Goal: Task Accomplishment & Management: Use online tool/utility

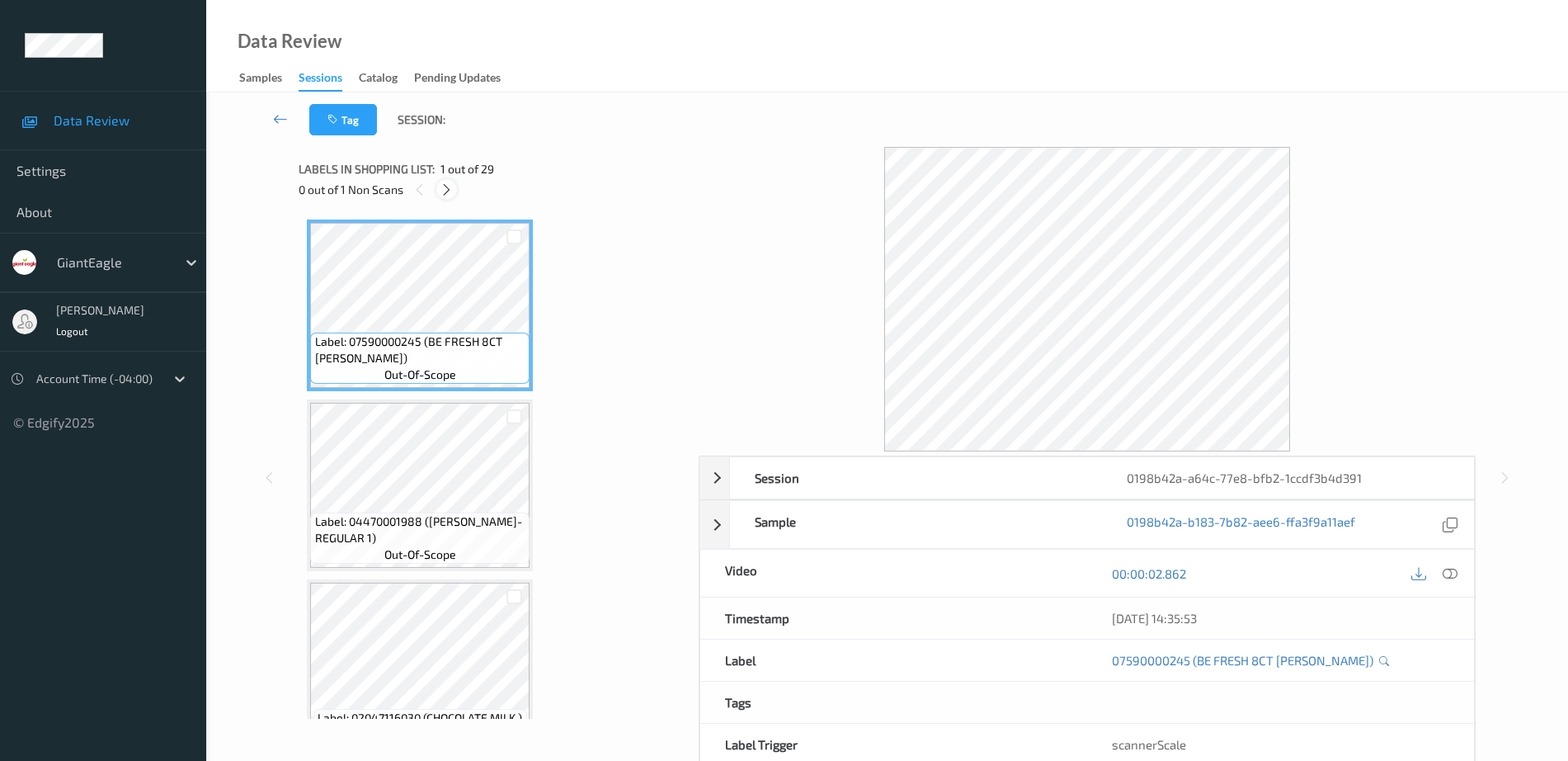
click at [441, 185] on icon at bounding box center [447, 189] width 14 height 15
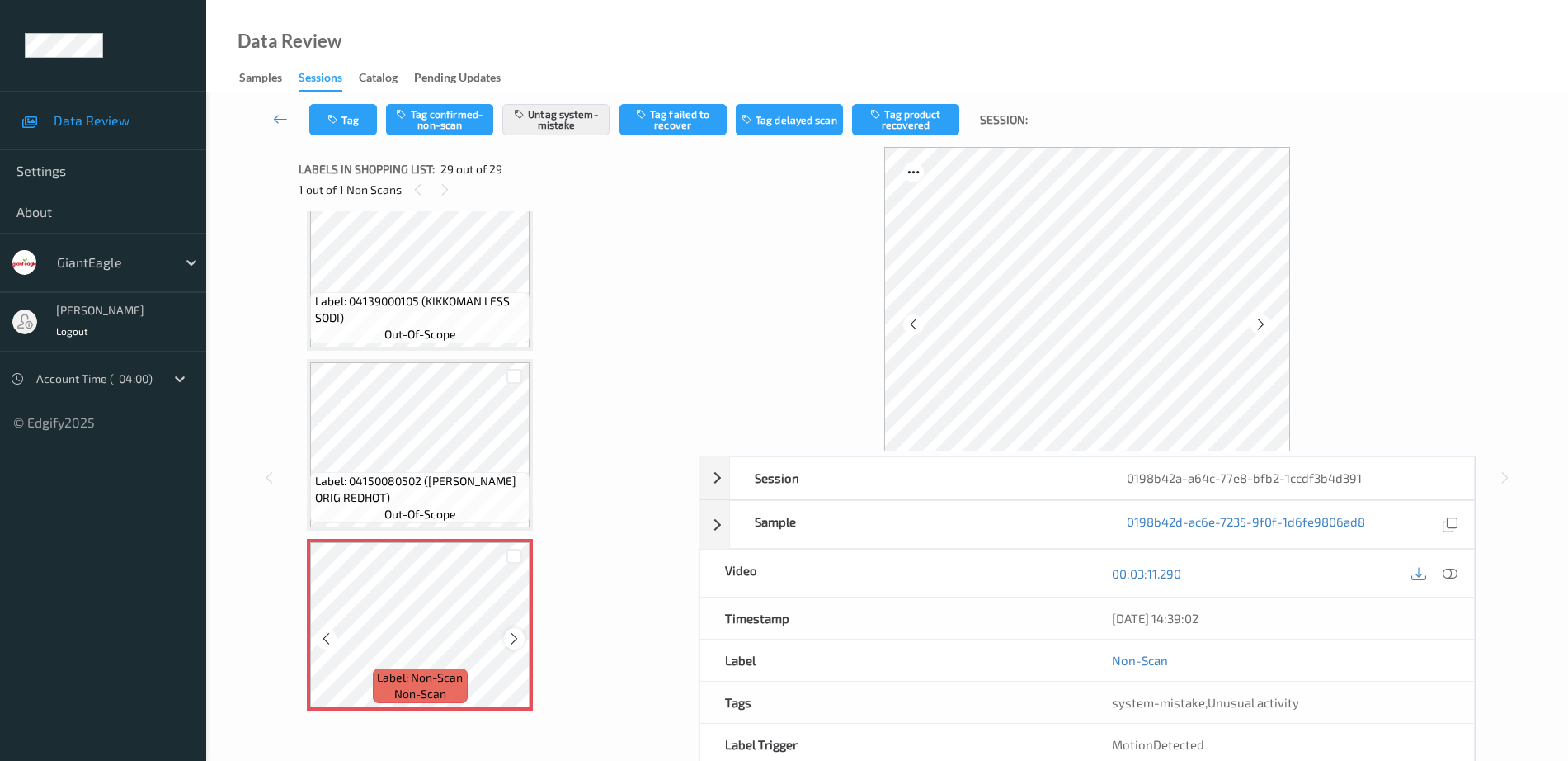
click at [515, 635] on icon at bounding box center [514, 638] width 14 height 15
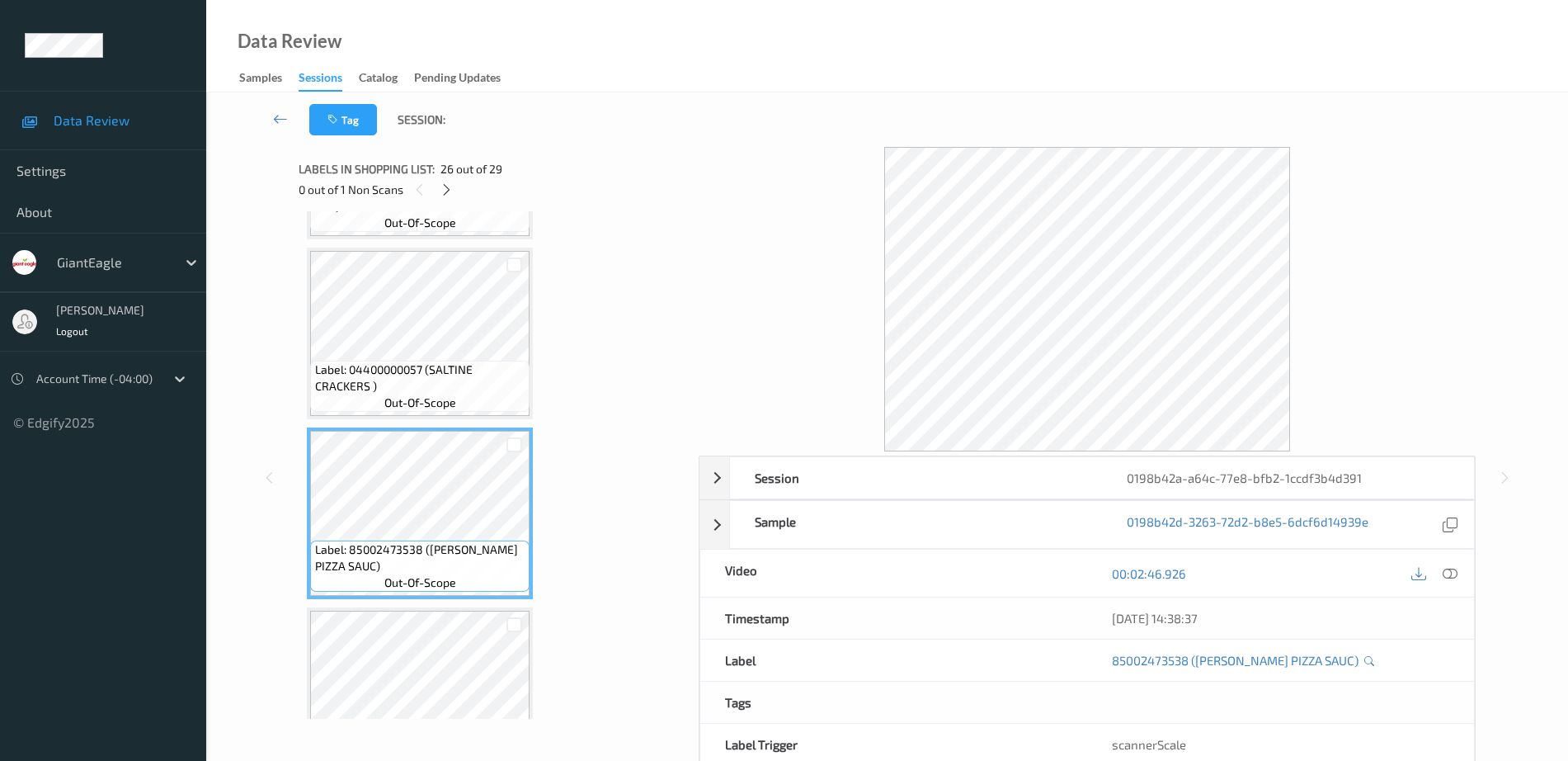
scroll to position [4097, 0]
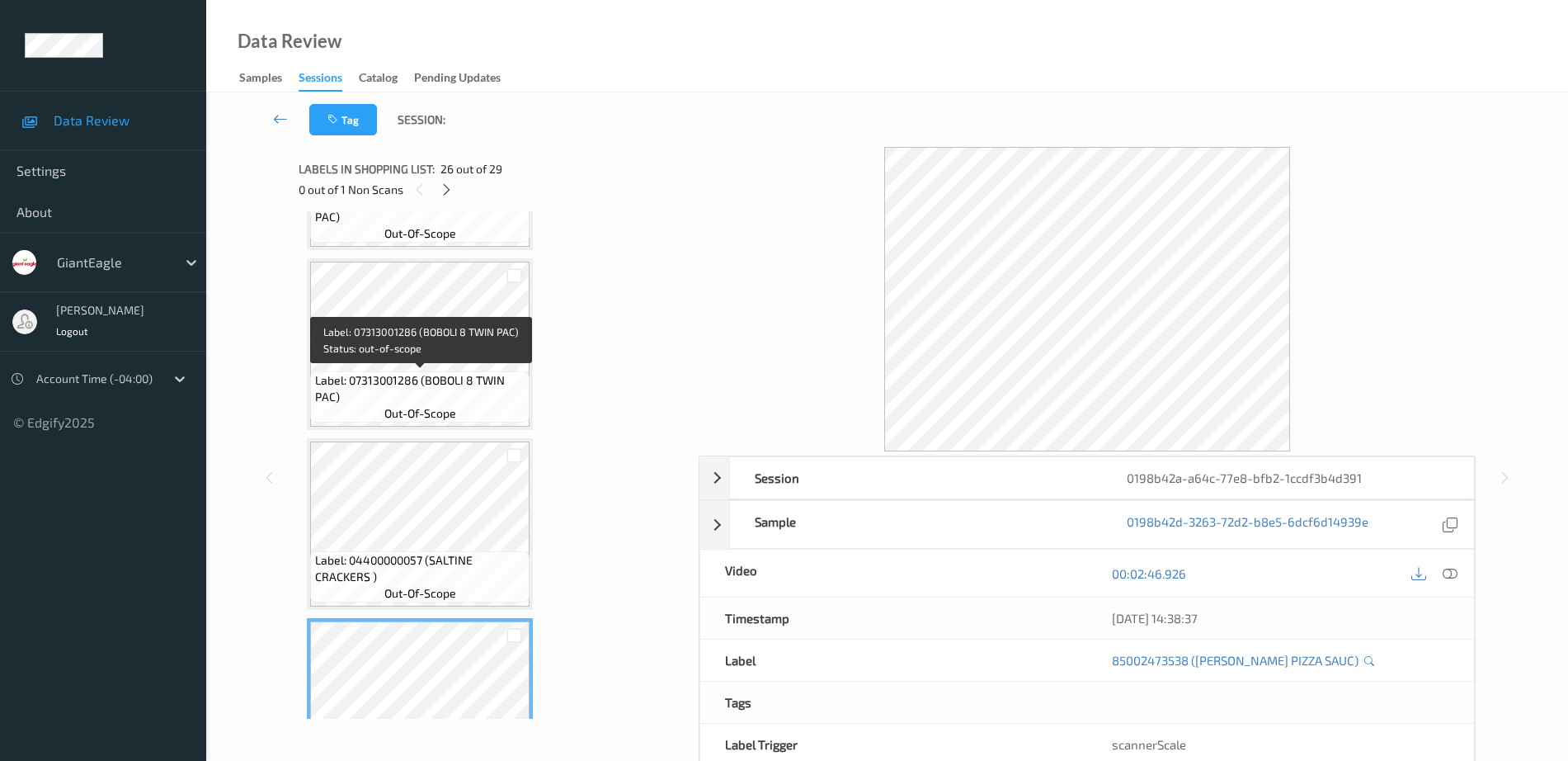
click at [415, 382] on span "Label: 07313001286 (BOBOLI 8 TWIN PAC)" at bounding box center [421, 388] width 211 height 33
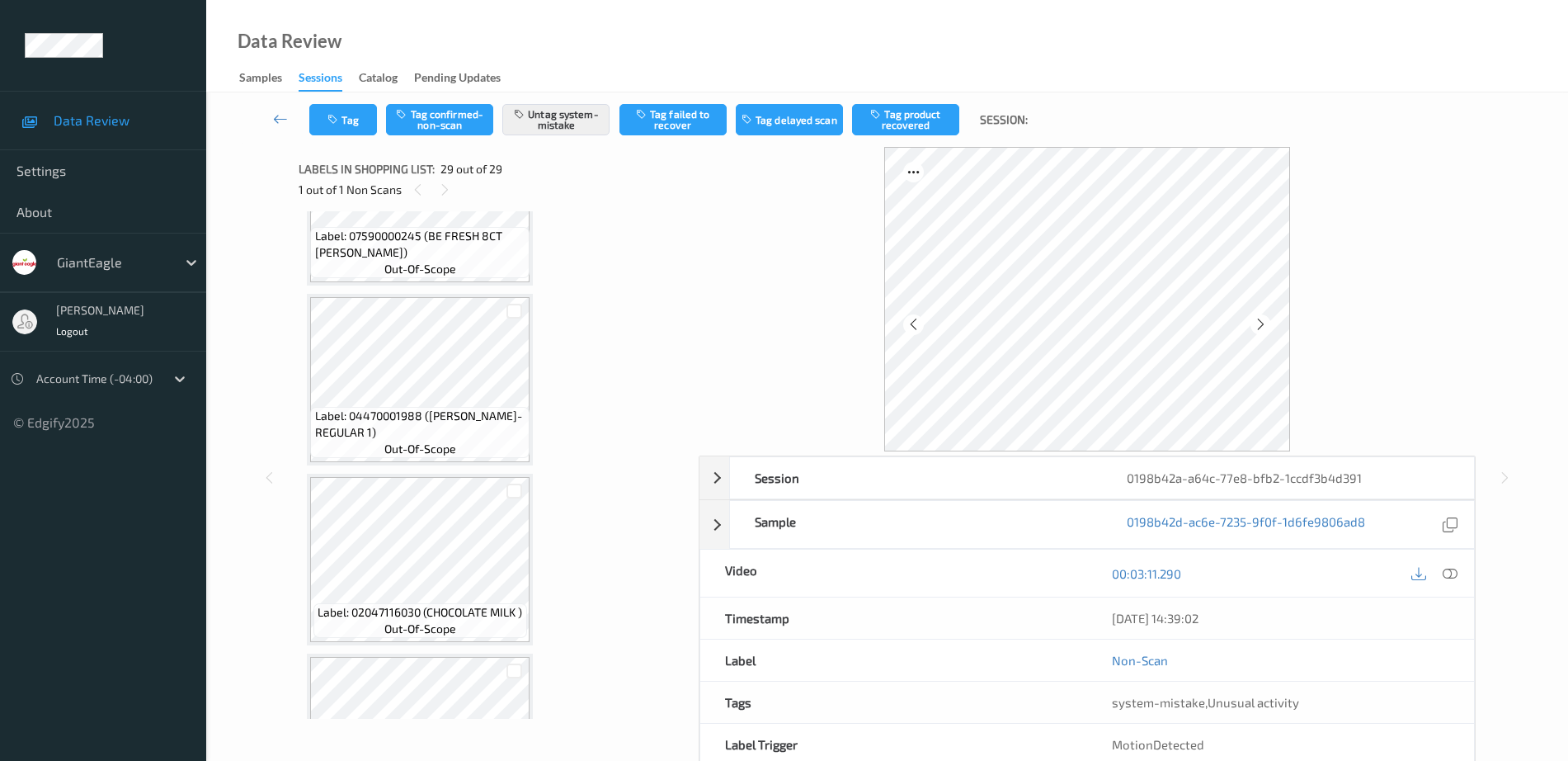
scroll to position [0, 0]
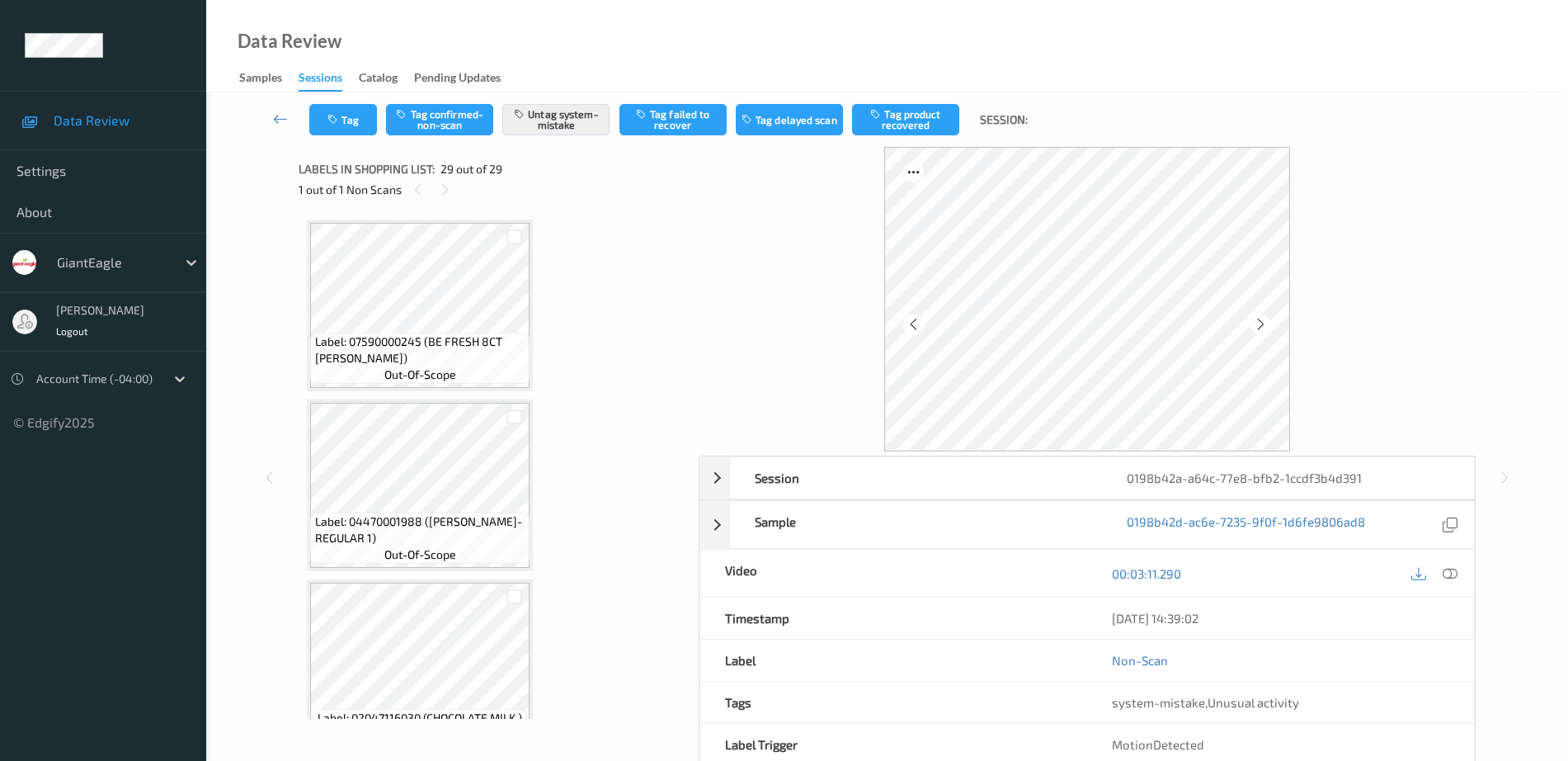
click at [393, 374] on span "out-of-scope" at bounding box center [421, 374] width 72 height 16
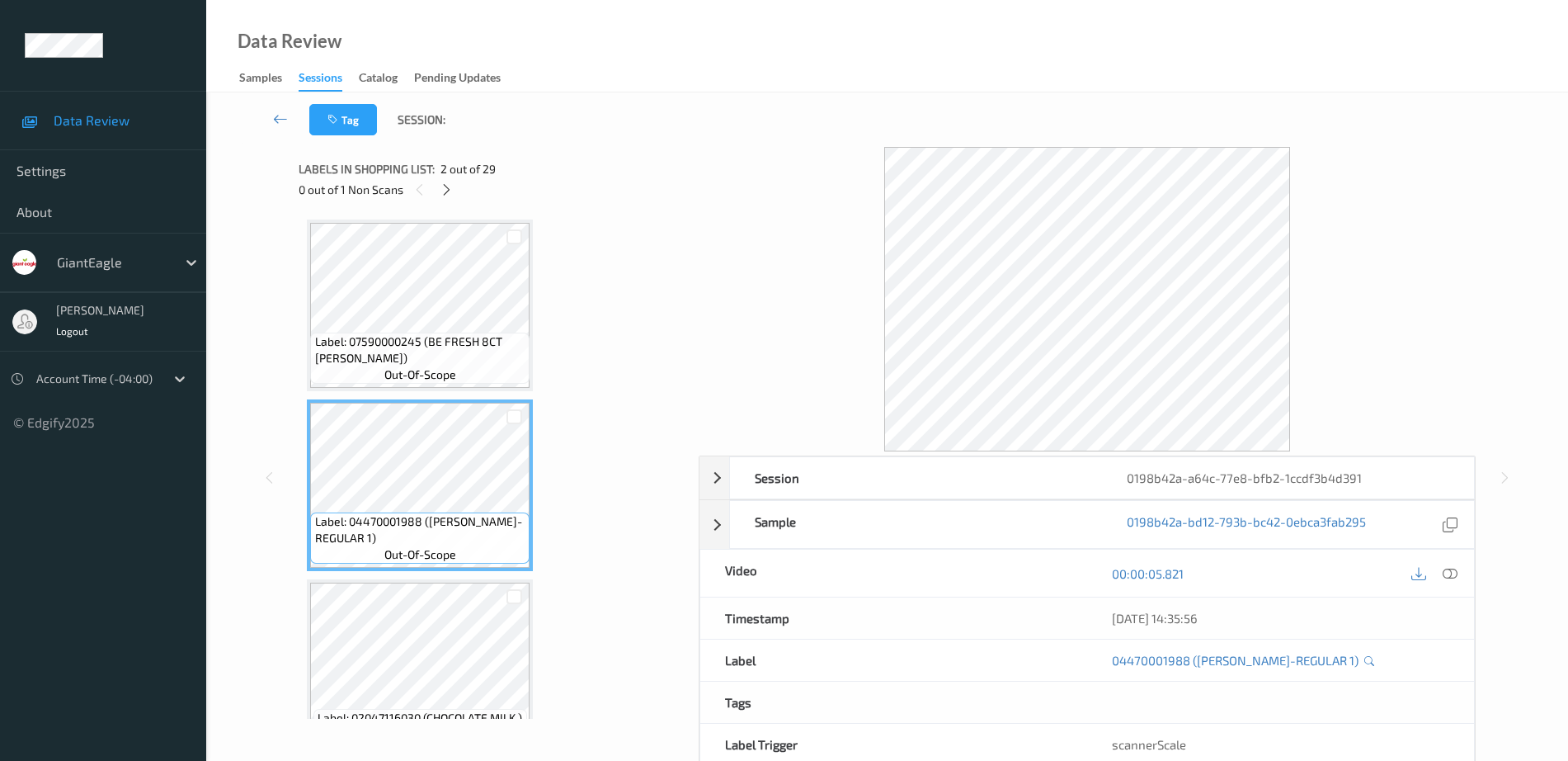
click at [416, 581] on div "Label: 02047116030 (CHOCOLATE MILK ) out-of-scope" at bounding box center [419, 665] width 226 height 172
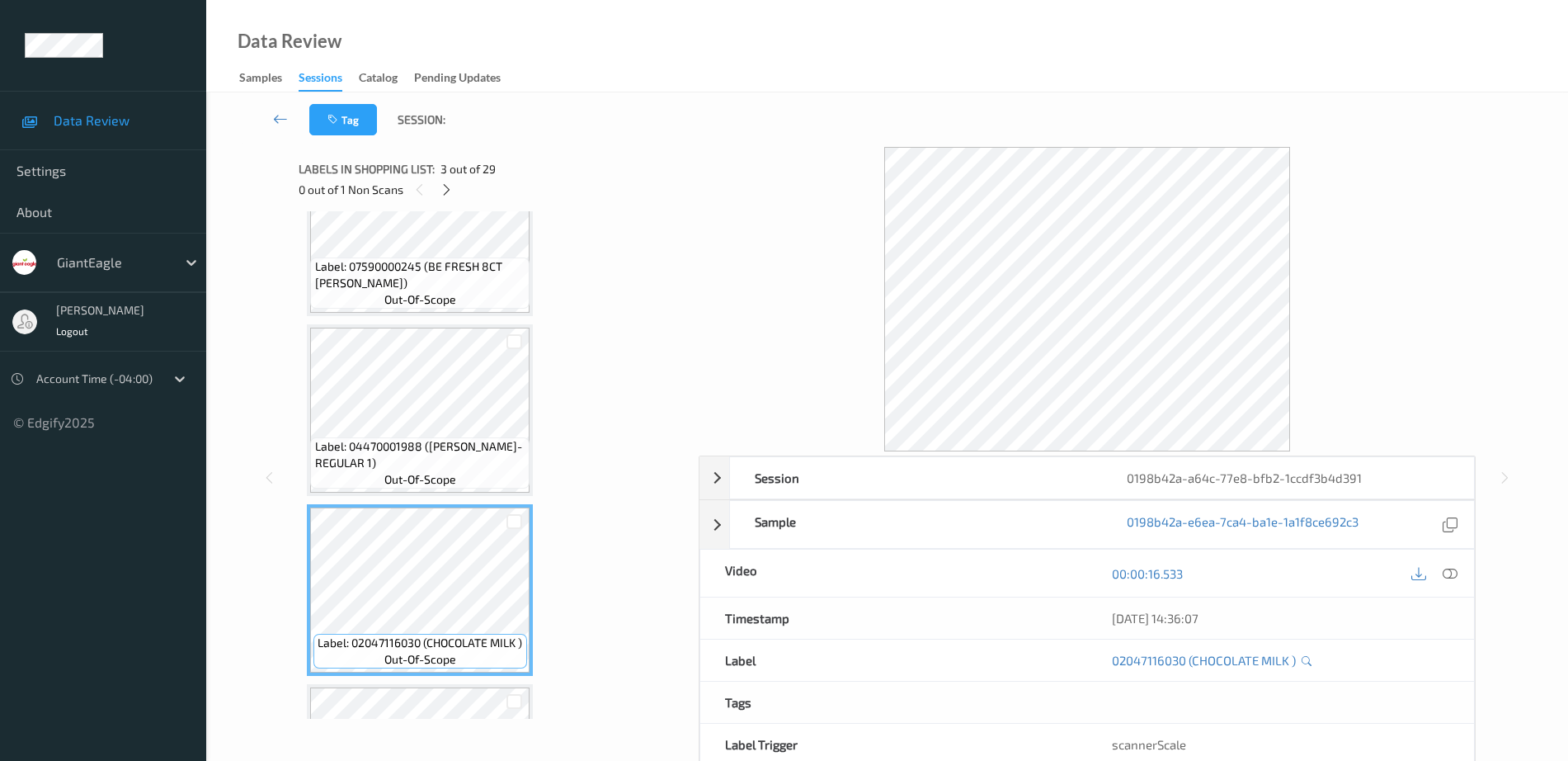
scroll to position [103, 0]
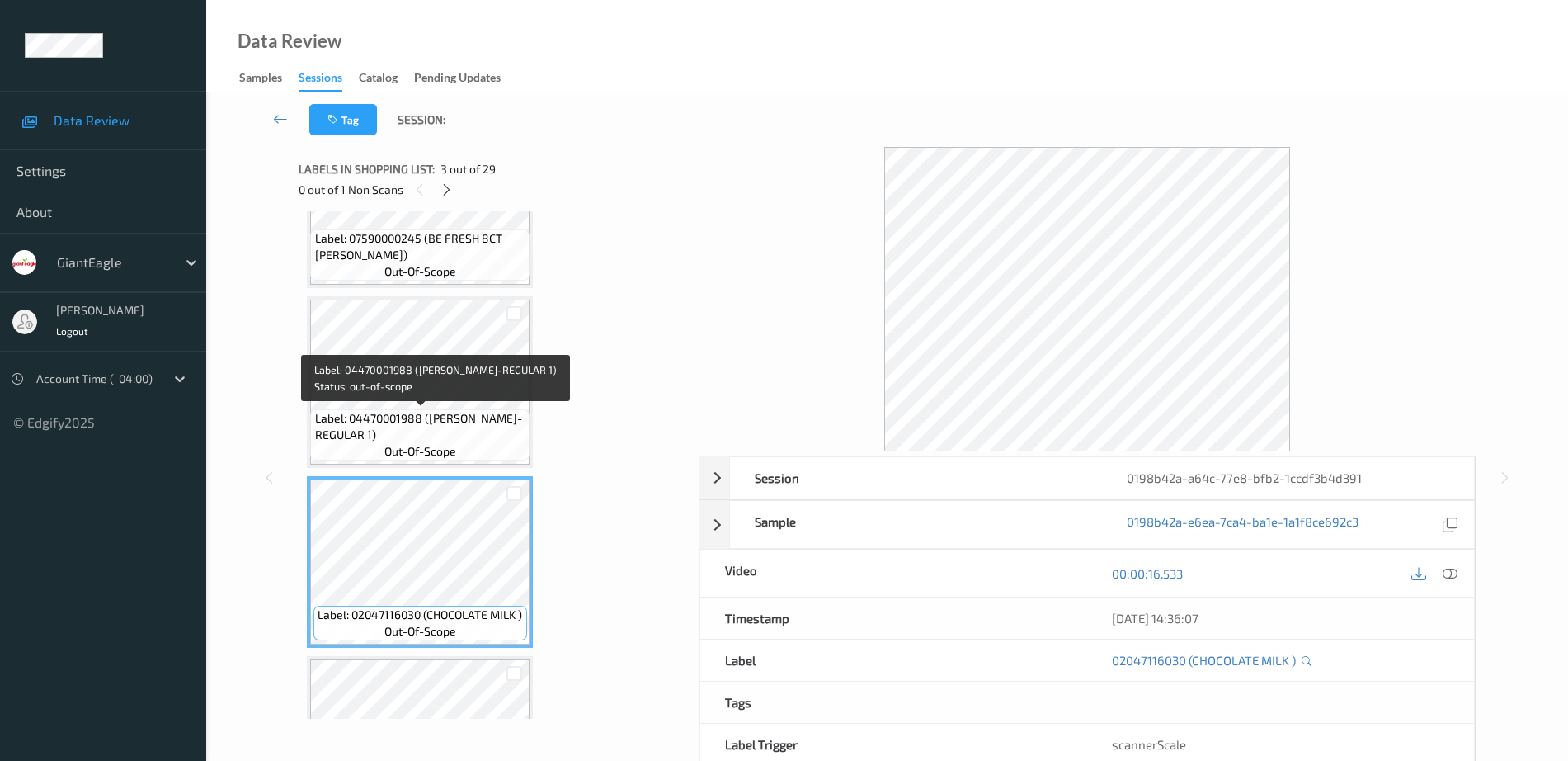
click at [380, 455] on div "Label: 04470001988 ([PERSON_NAME]-REGULAR 1) out-of-scope" at bounding box center [419, 435] width 219 height 52
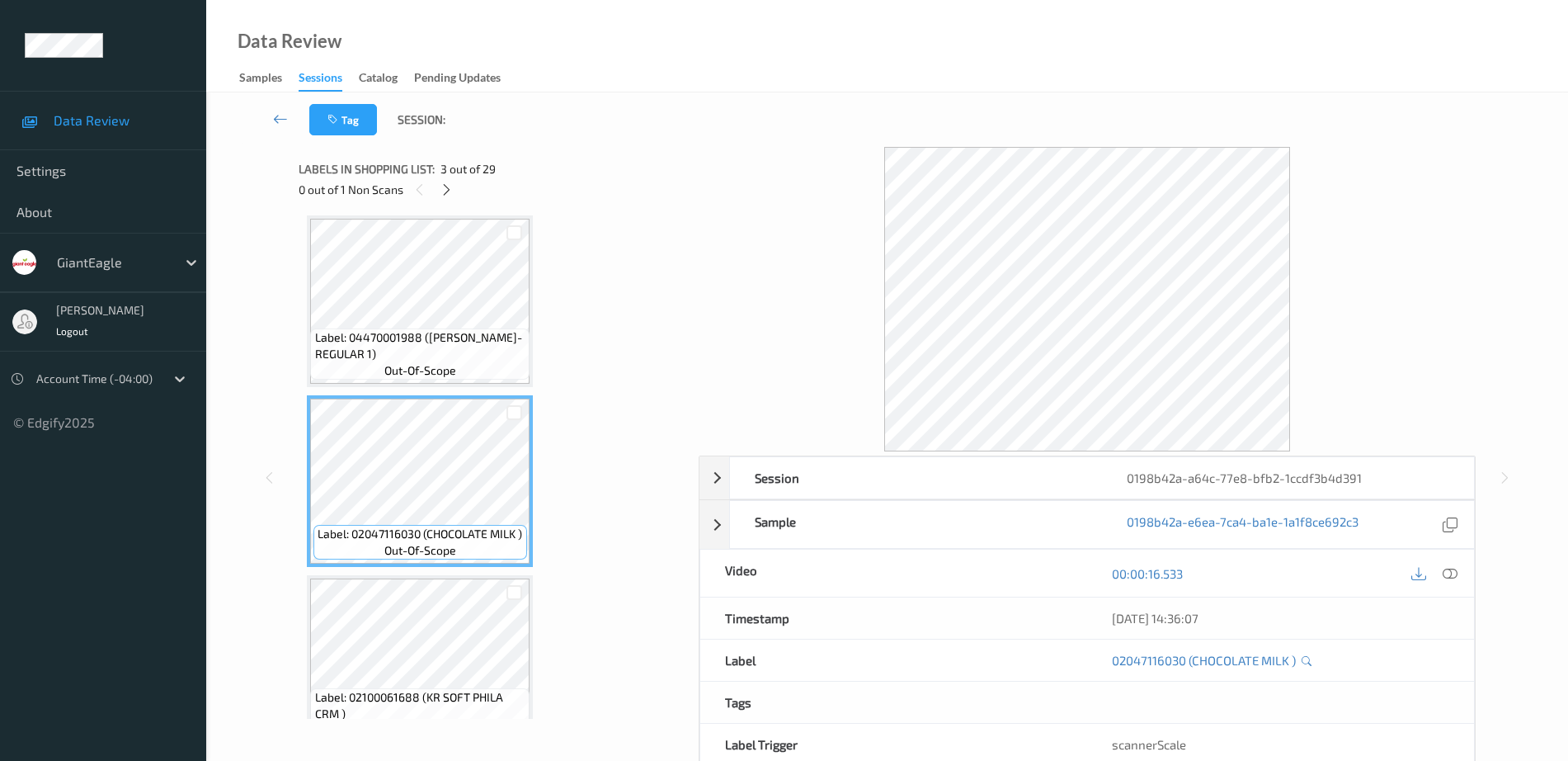
scroll to position [206, 0]
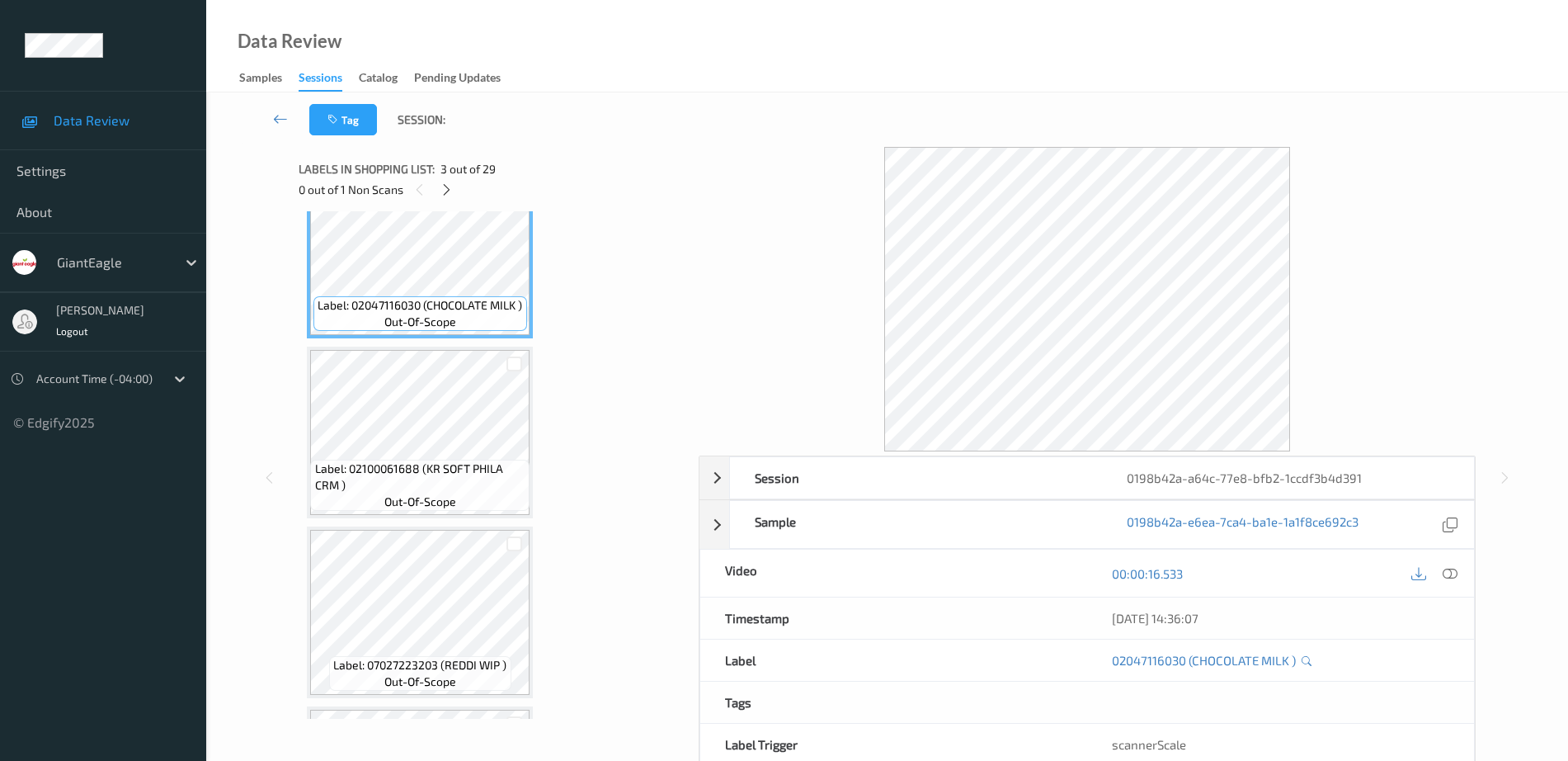
click at [420, 486] on span "Label: 02100061688 (KR SOFT PHILA CRM )" at bounding box center [421, 477] width 211 height 33
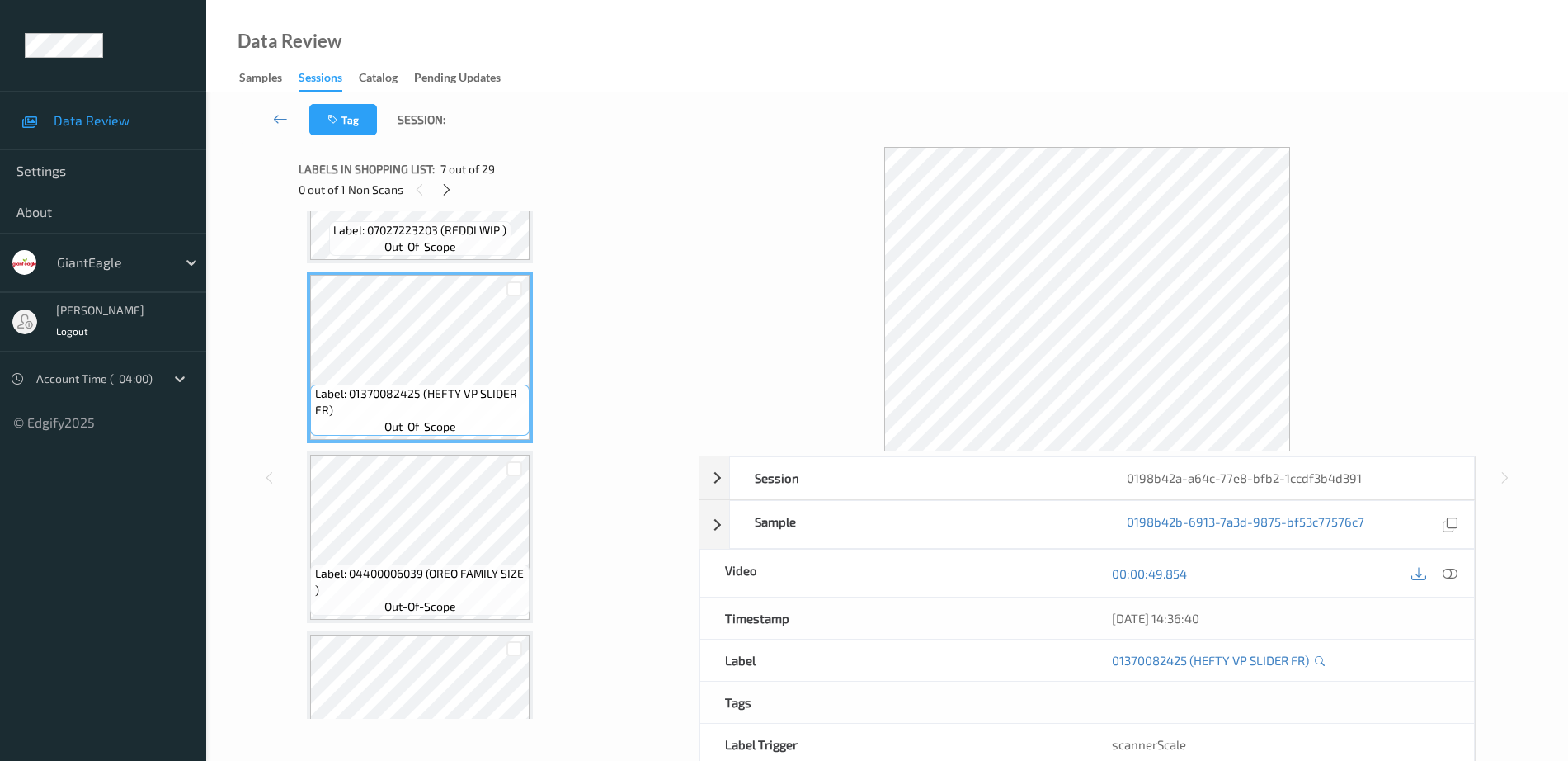
scroll to position [1032, 0]
click at [427, 560] on div "Label: 04400006039 (OREO FAMILY SIZE ) out-of-scope" at bounding box center [419, 586] width 219 height 52
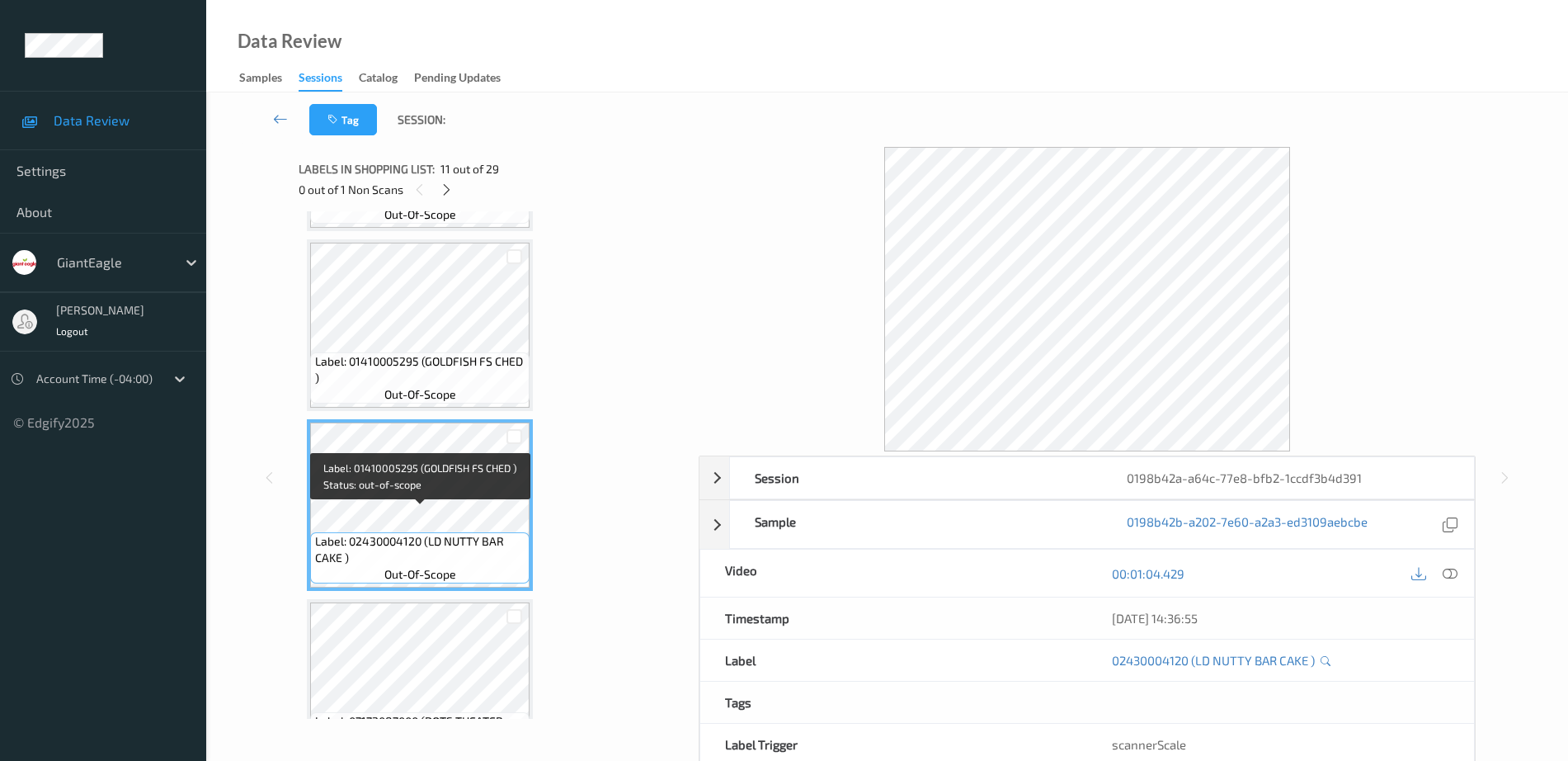
scroll to position [1650, 0]
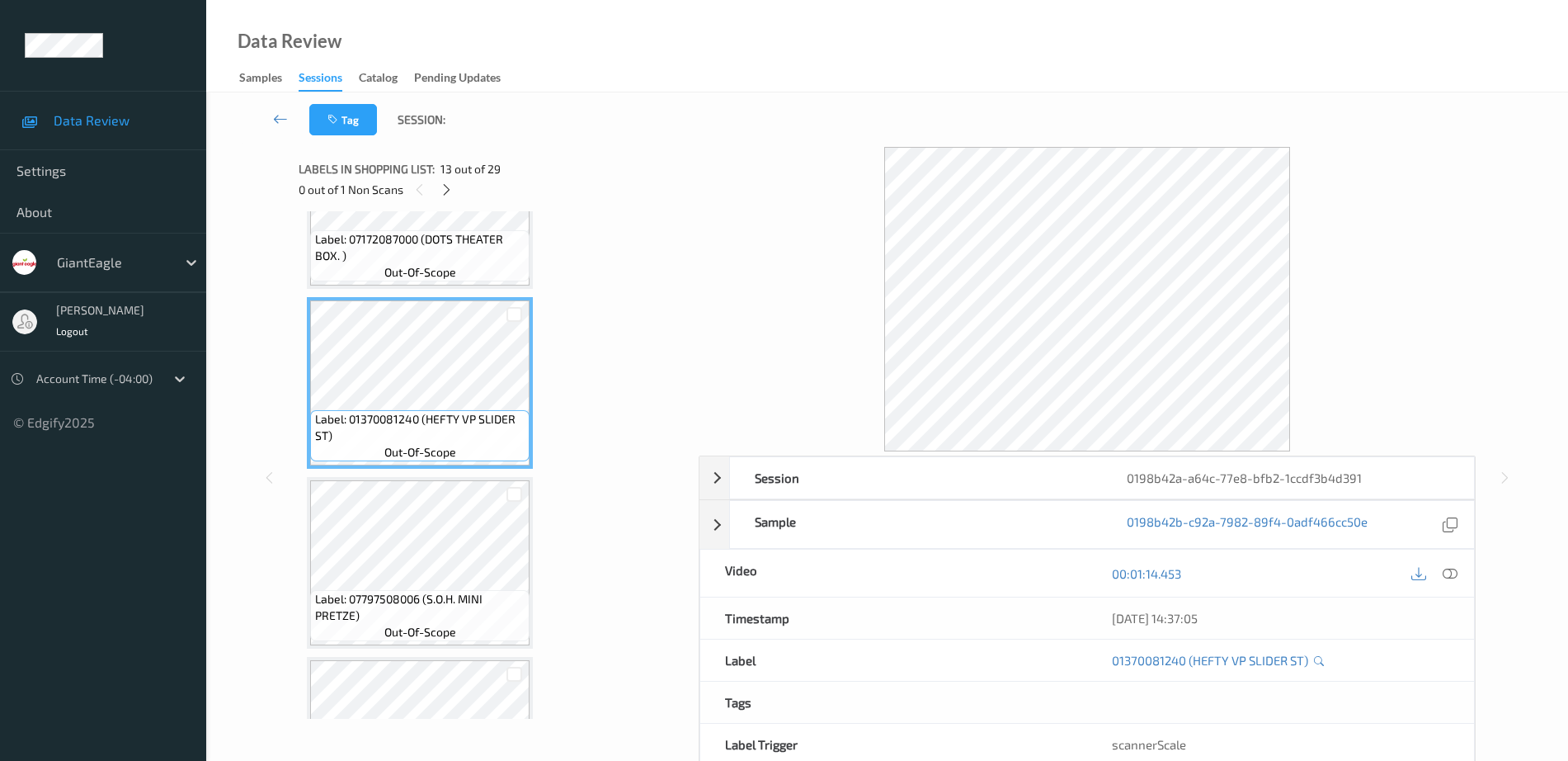
scroll to position [2165, 0]
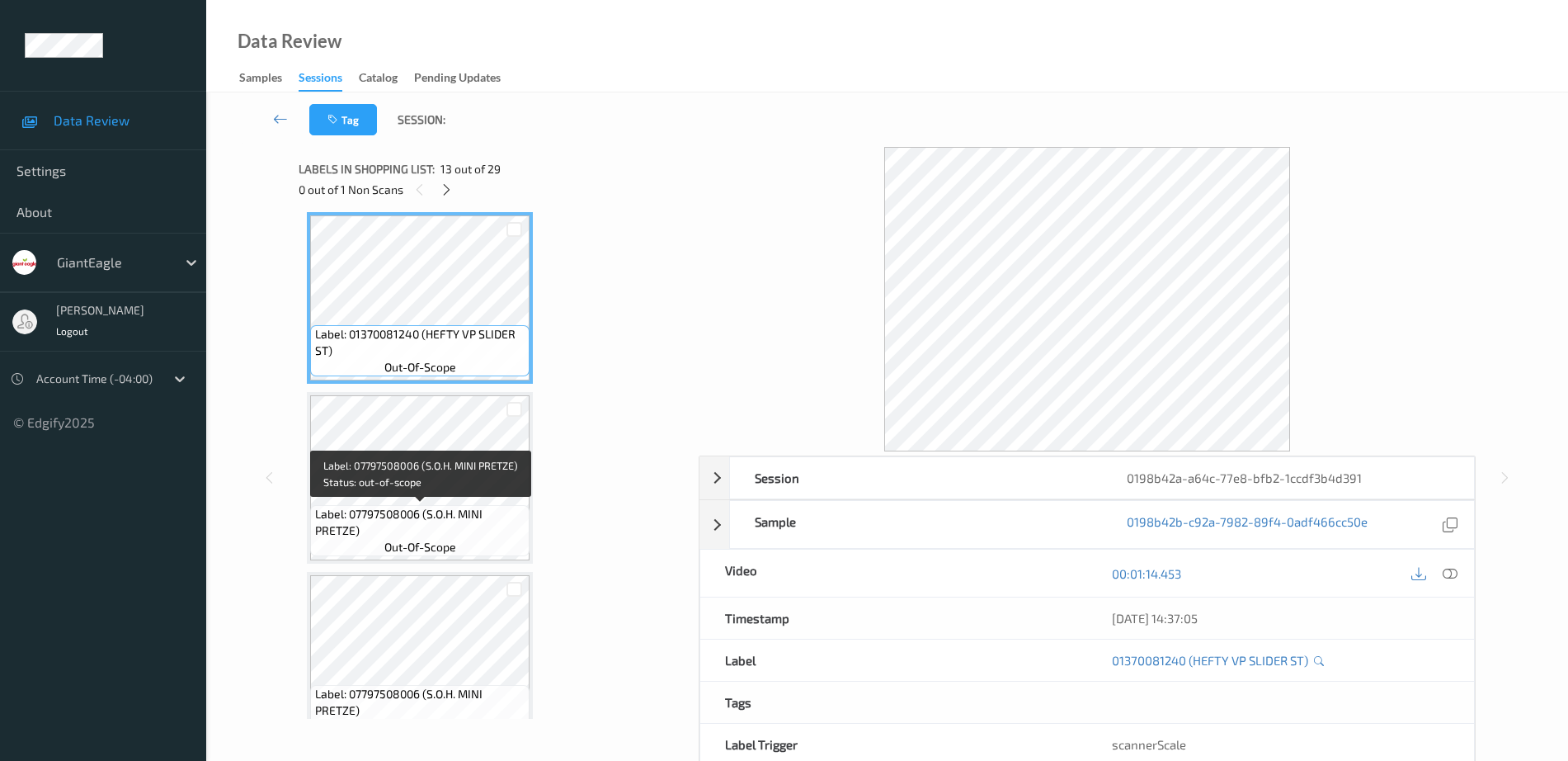
click at [423, 515] on span "Label: 07797508006 (S.O.H. MINI PRETZE)" at bounding box center [421, 522] width 211 height 33
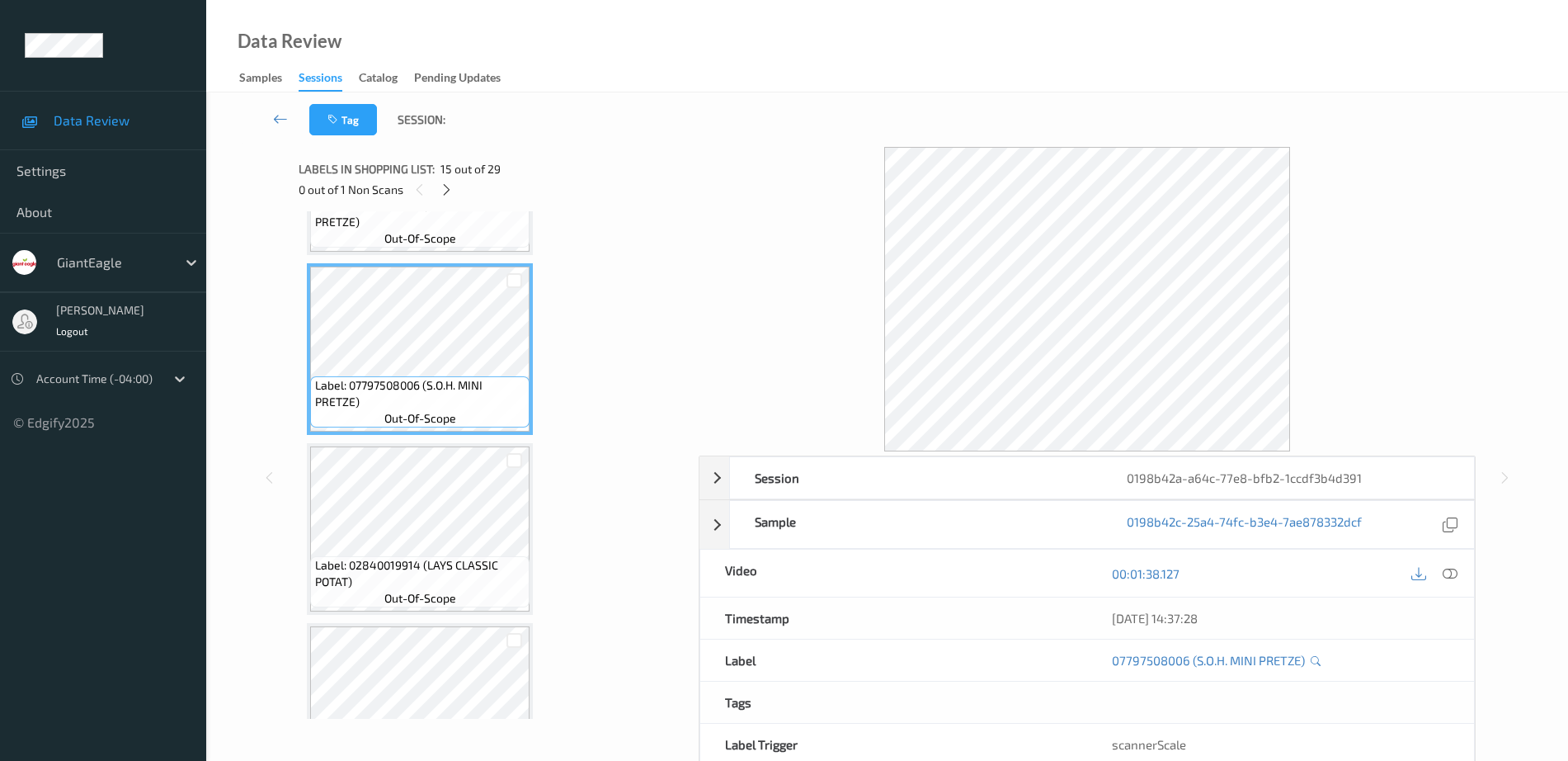
scroll to position [2475, 0]
click at [428, 569] on span "Label: 02840019914 (LAYS CLASSIC POTAT)" at bounding box center [421, 572] width 211 height 33
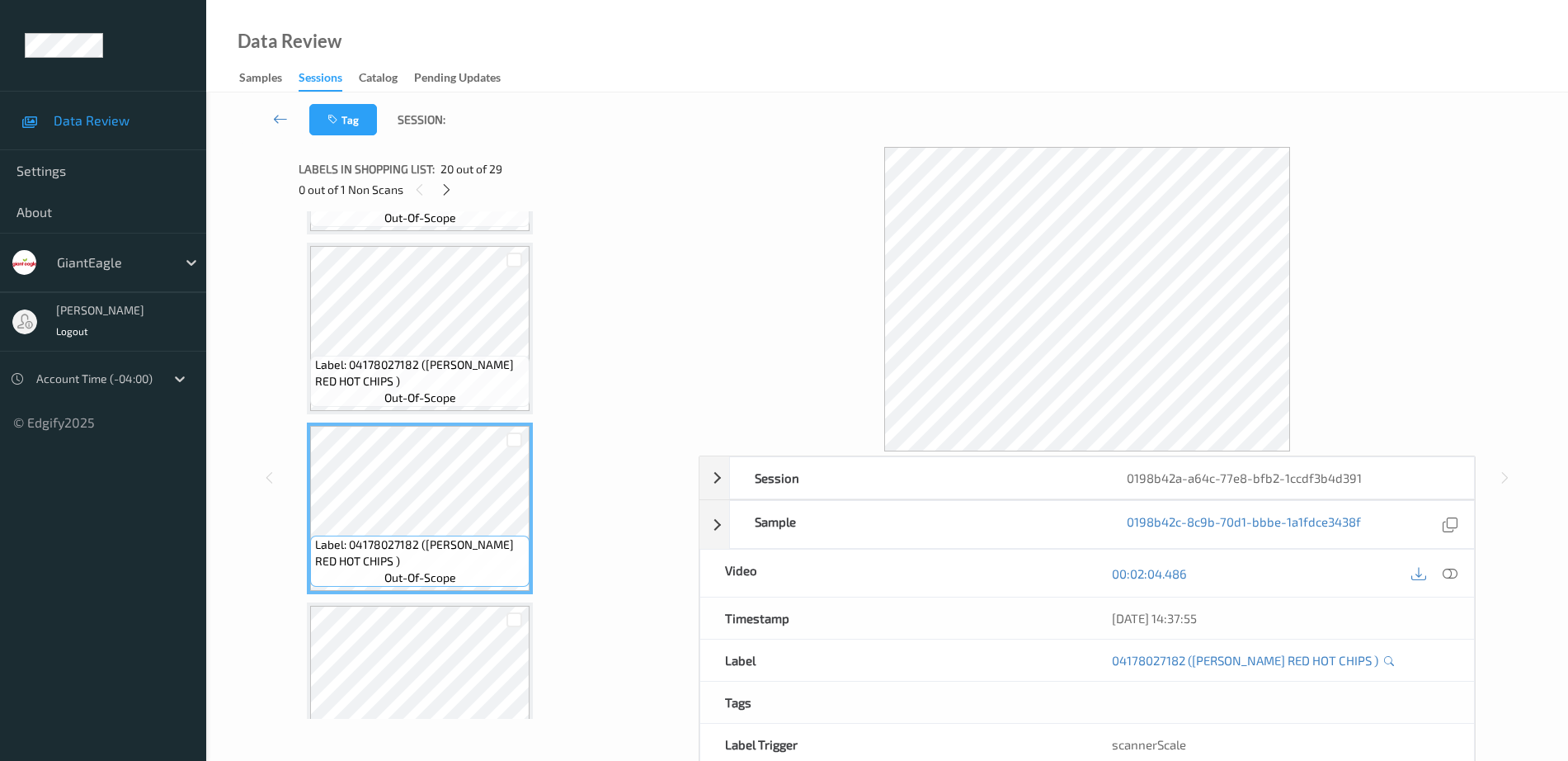
scroll to position [0, 0]
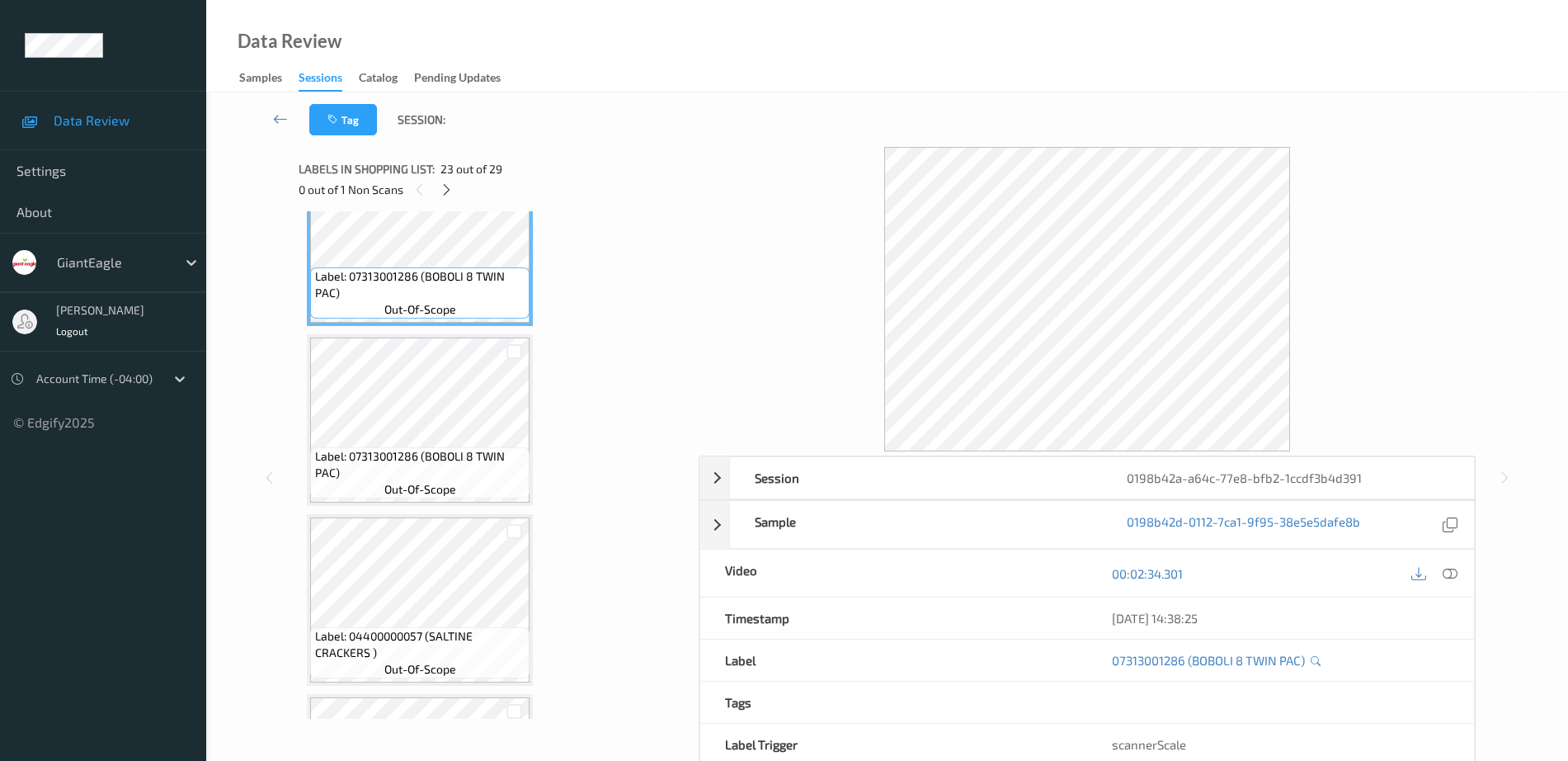
click at [419, 460] on span "Label: 07313001286 (BOBOLI 8 TWIN PAC)" at bounding box center [421, 465] width 211 height 33
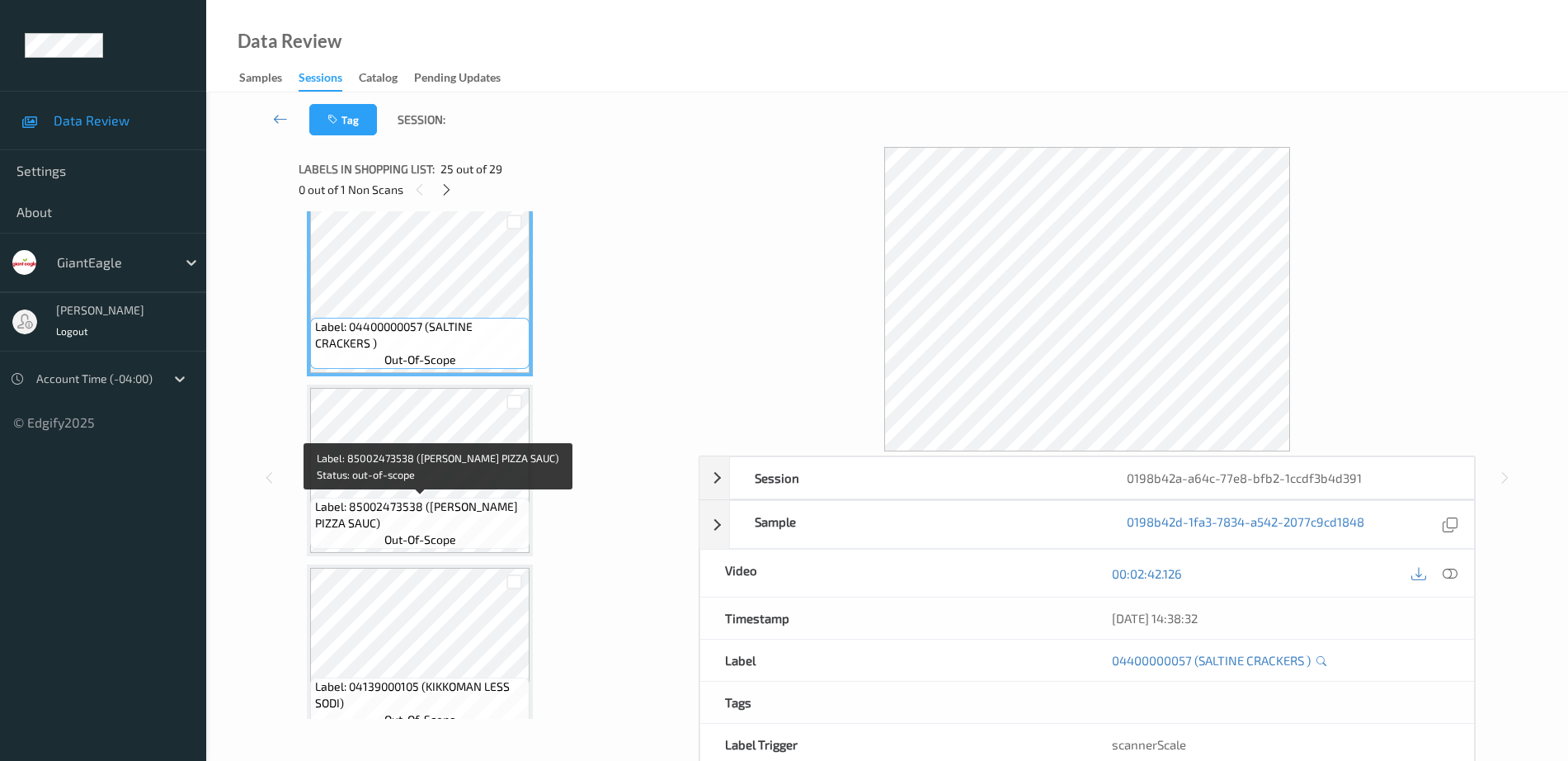
click at [420, 520] on span "Label: 85002473538 ([PERSON_NAME] PIZZA SAUC)" at bounding box center [421, 514] width 211 height 33
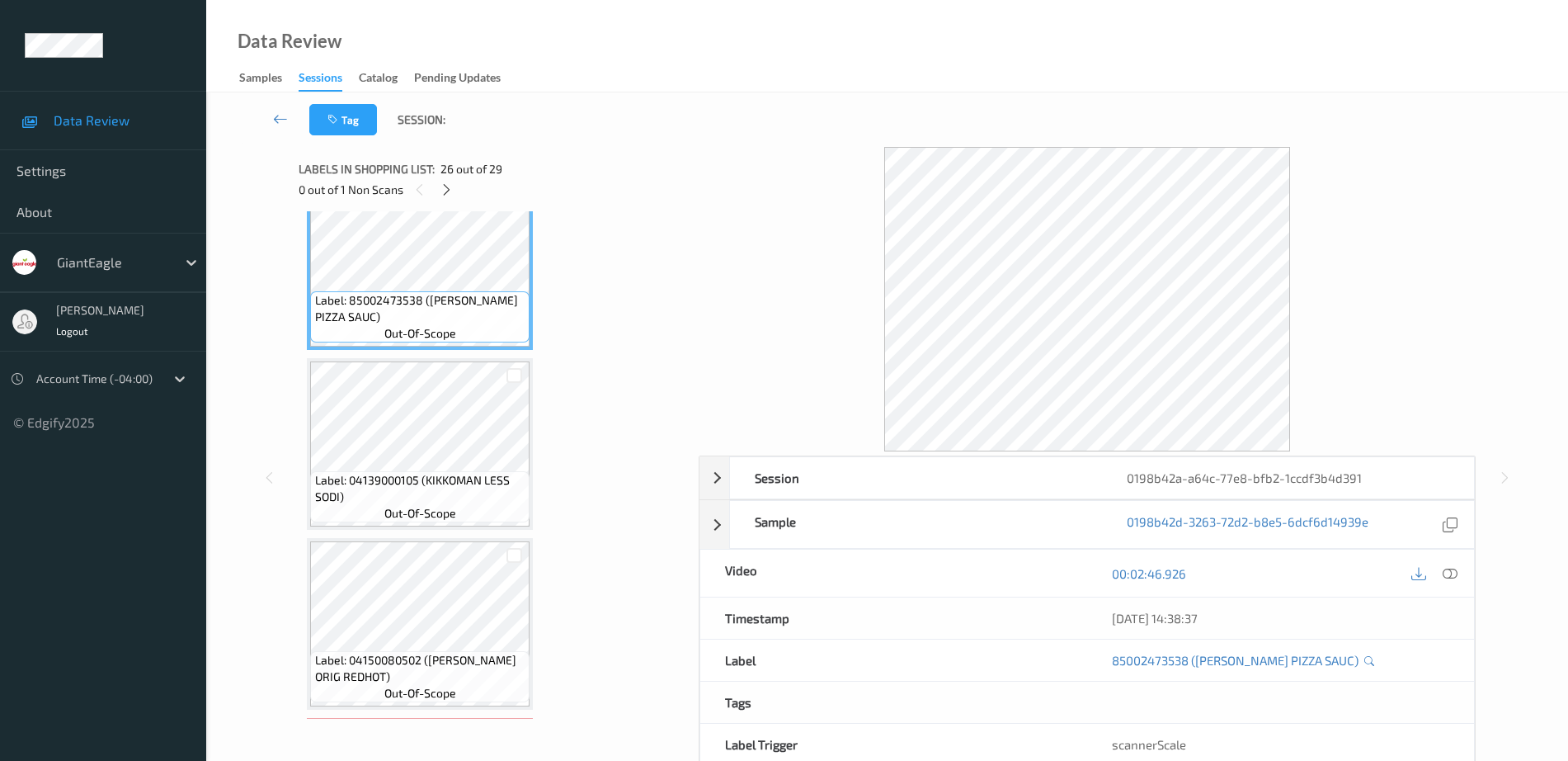
click at [422, 530] on div "Label: 04139000105 (KIKKOMAN LESS SODI) out-of-scope" at bounding box center [419, 444] width 226 height 172
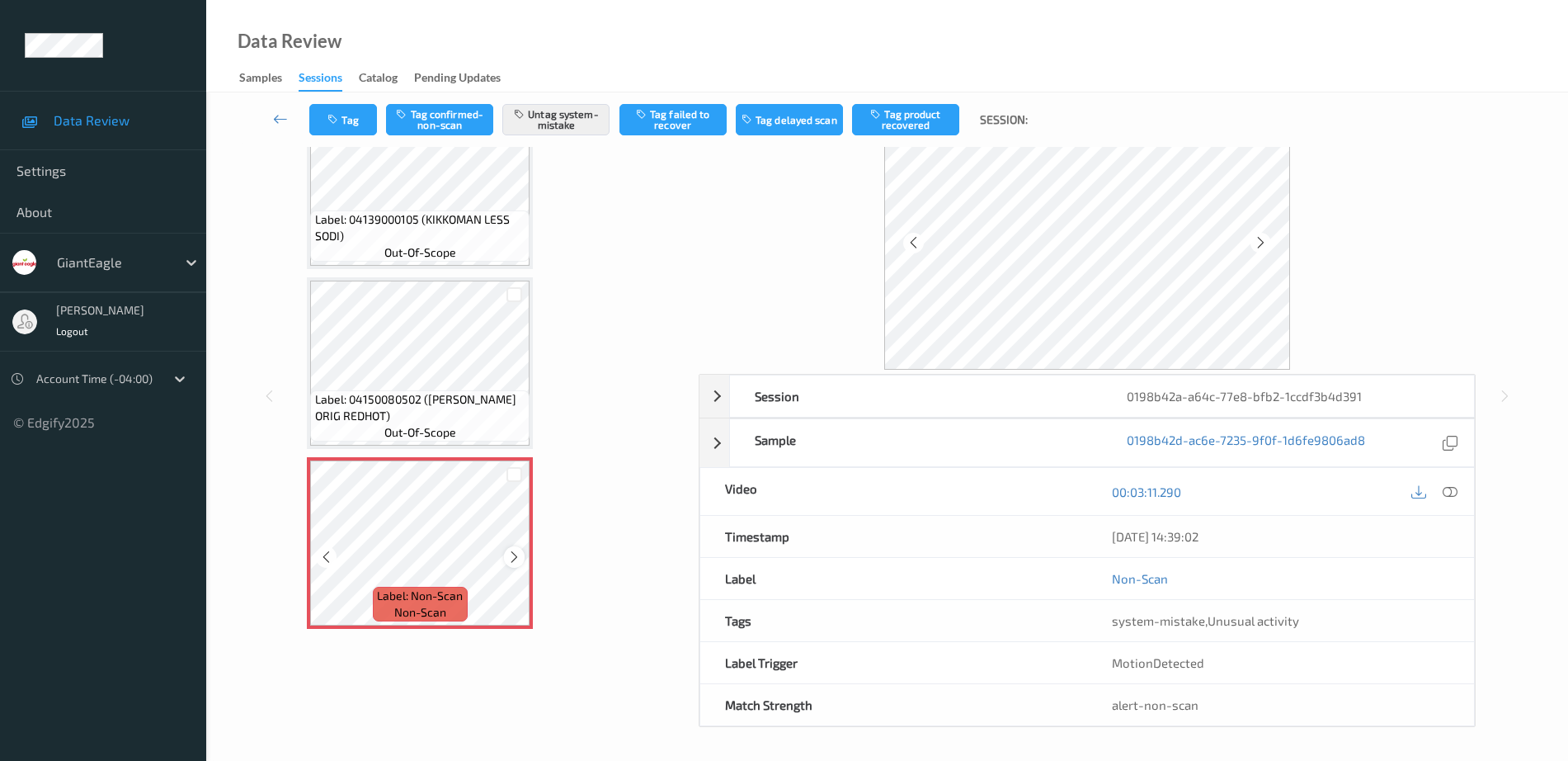
click at [511, 552] on icon at bounding box center [514, 557] width 14 height 15
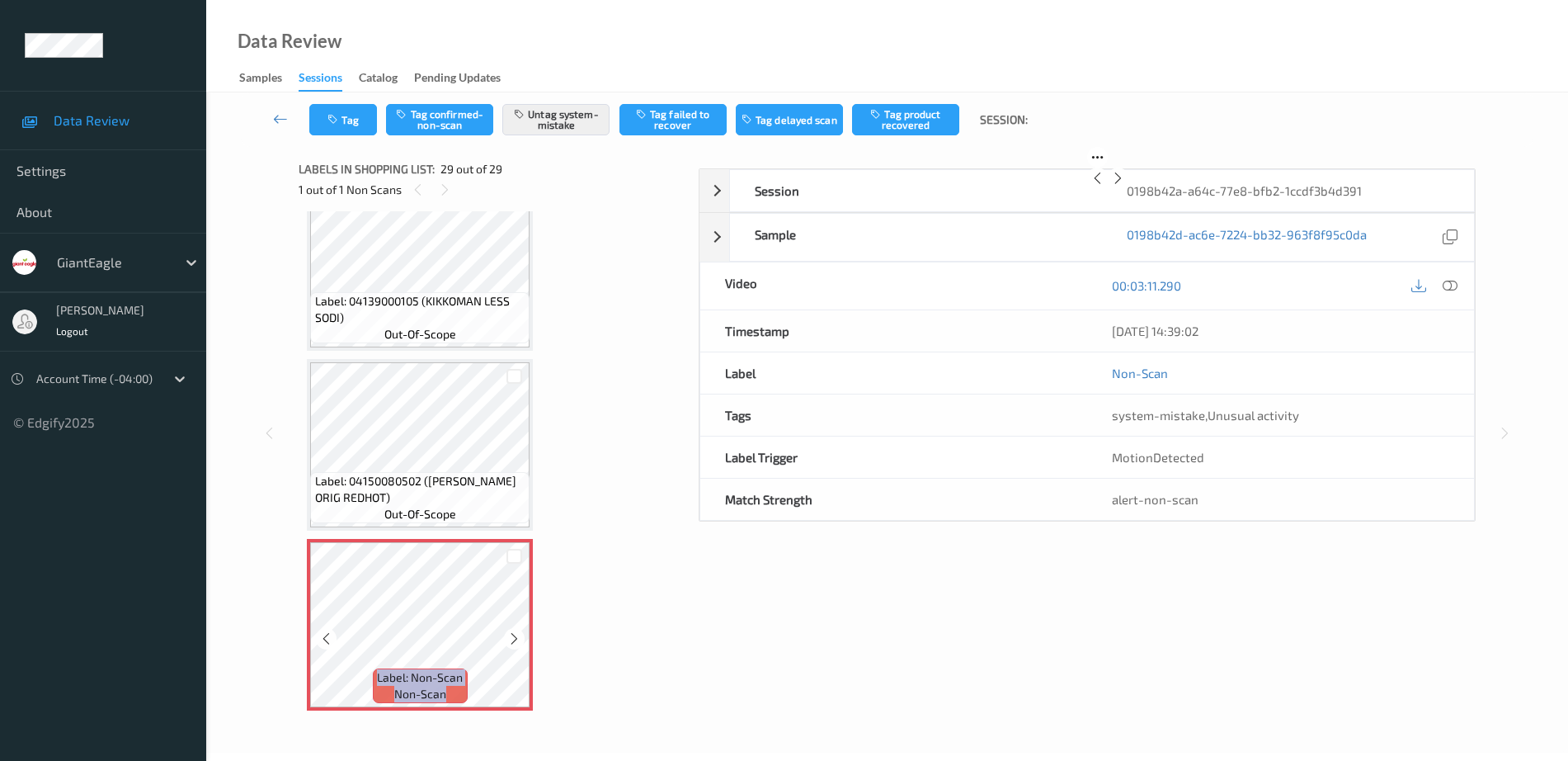
click at [511, 631] on icon at bounding box center [514, 638] width 14 height 15
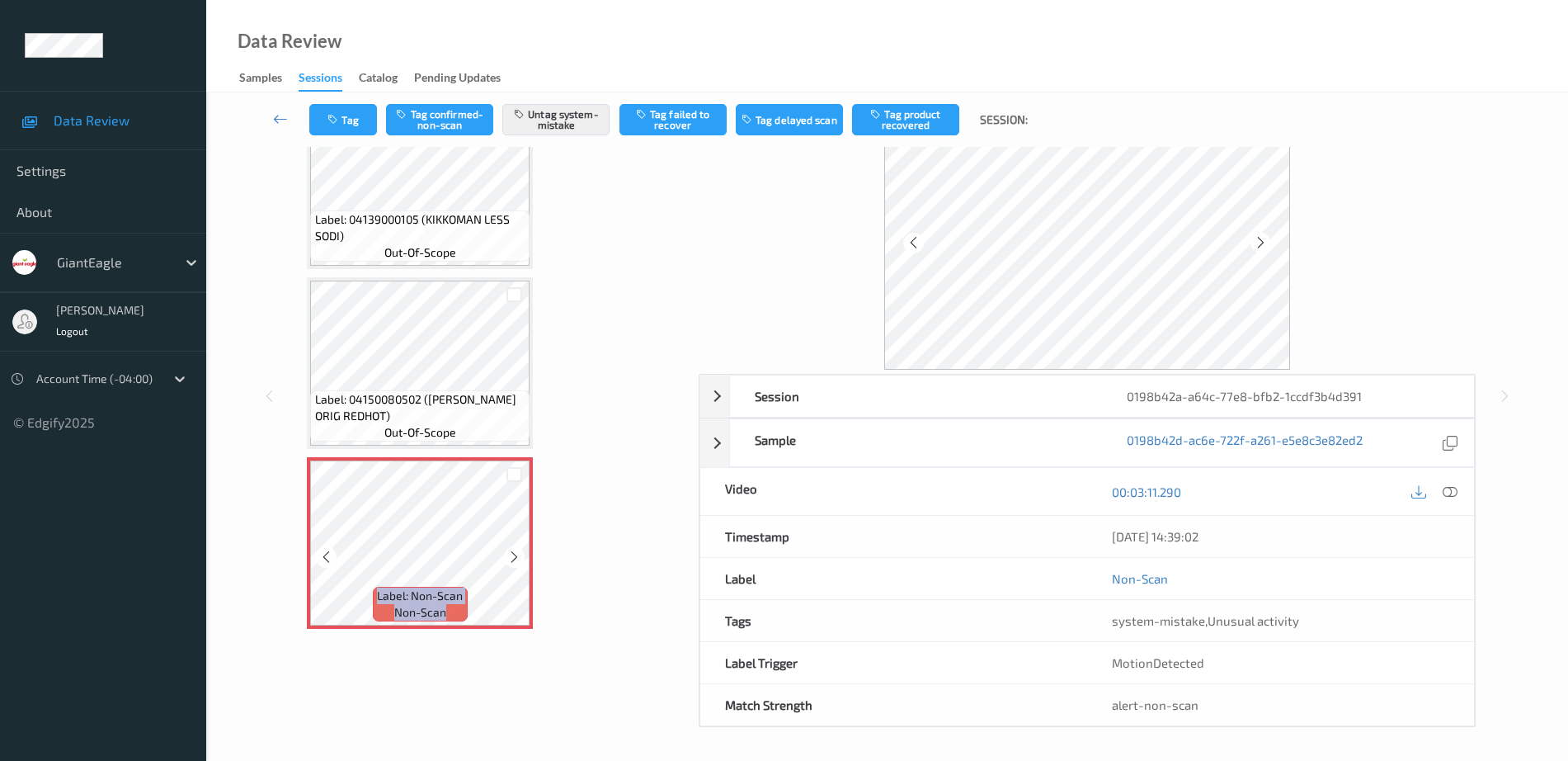
click at [511, 552] on icon at bounding box center [514, 557] width 14 height 15
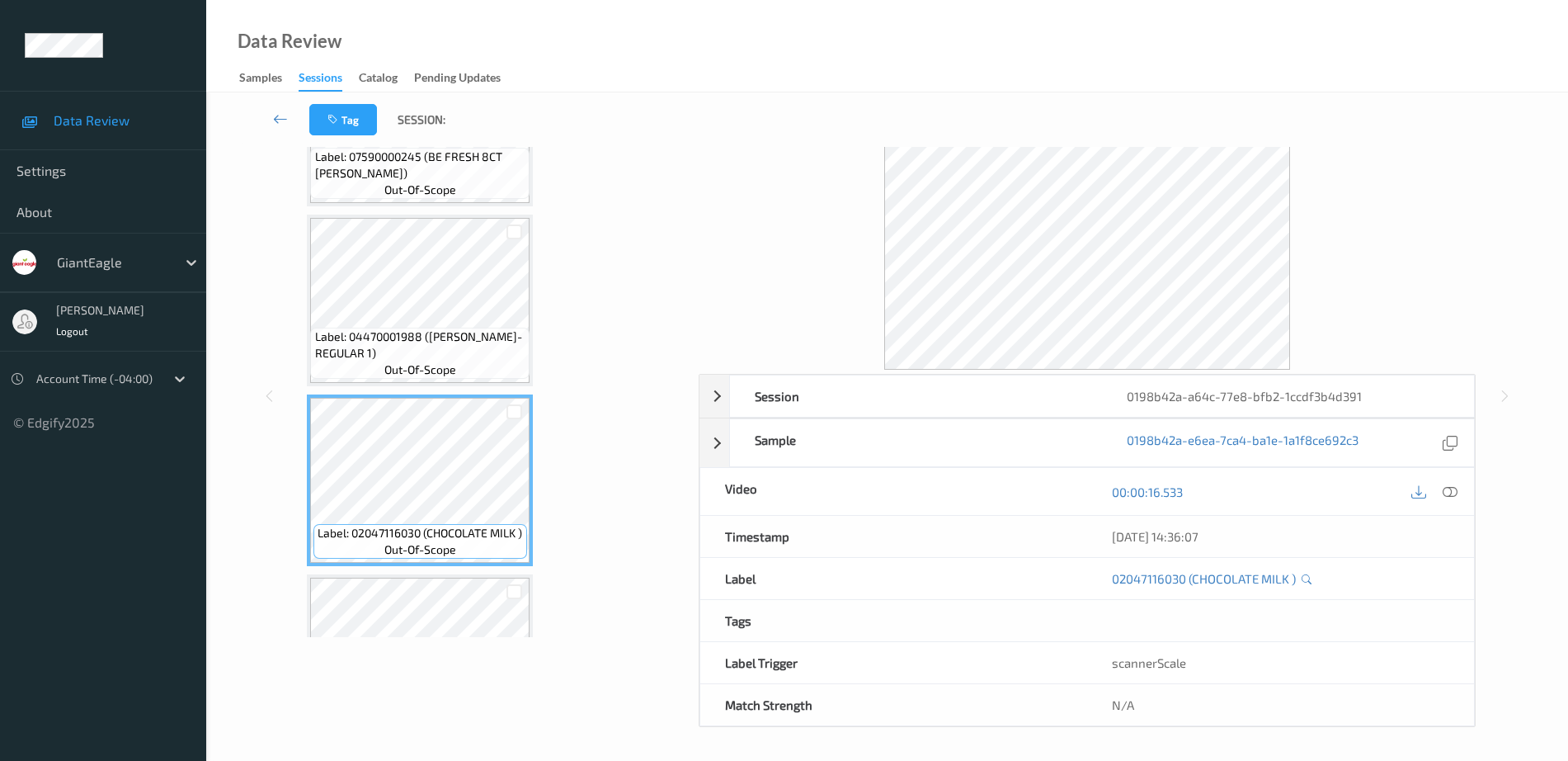
click at [439, 350] on span "Label: 04470001988 ([PERSON_NAME]-REGULAR 1)" at bounding box center [421, 344] width 211 height 33
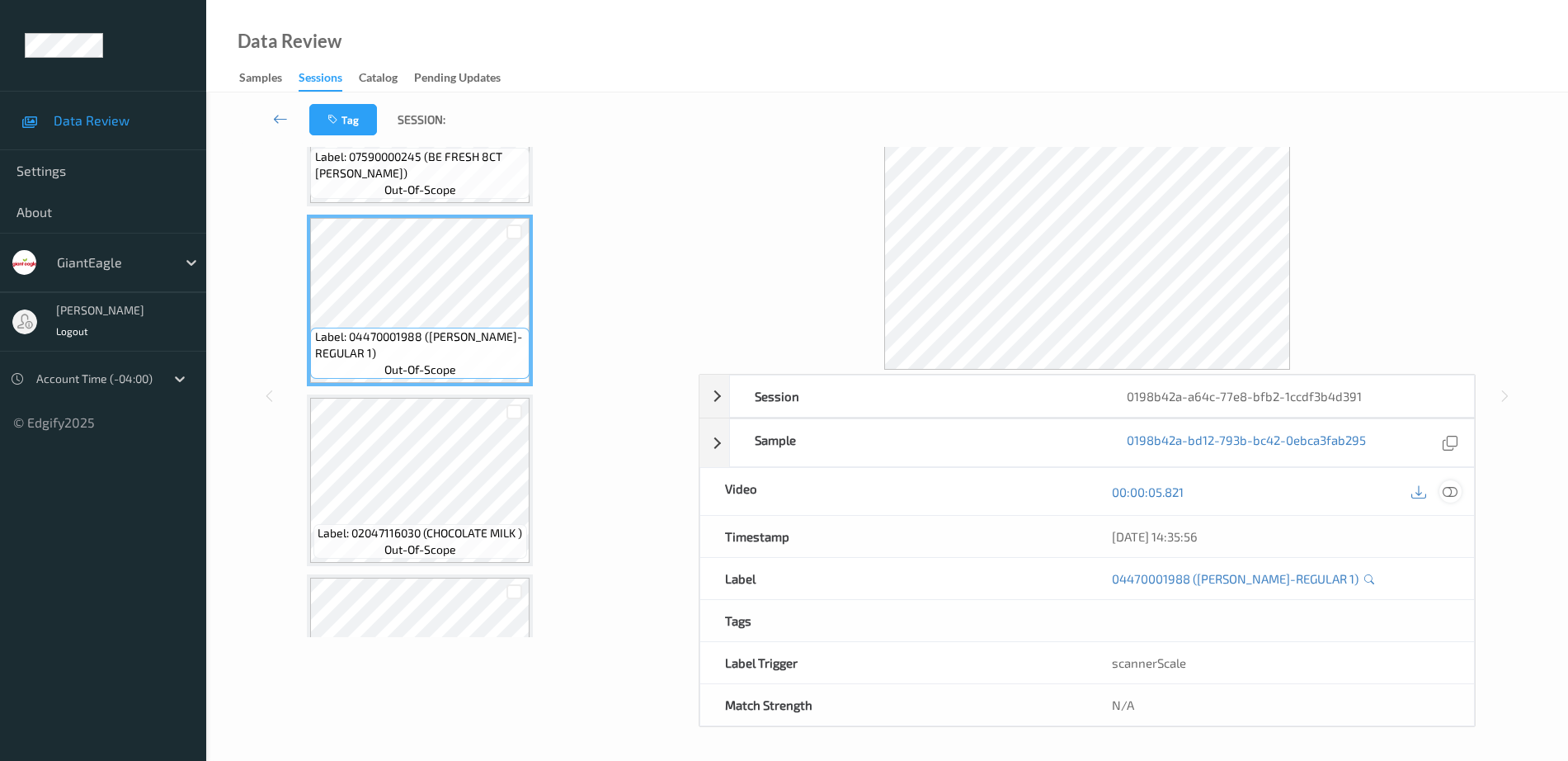
click at [1451, 496] on icon at bounding box center [1449, 491] width 15 height 15
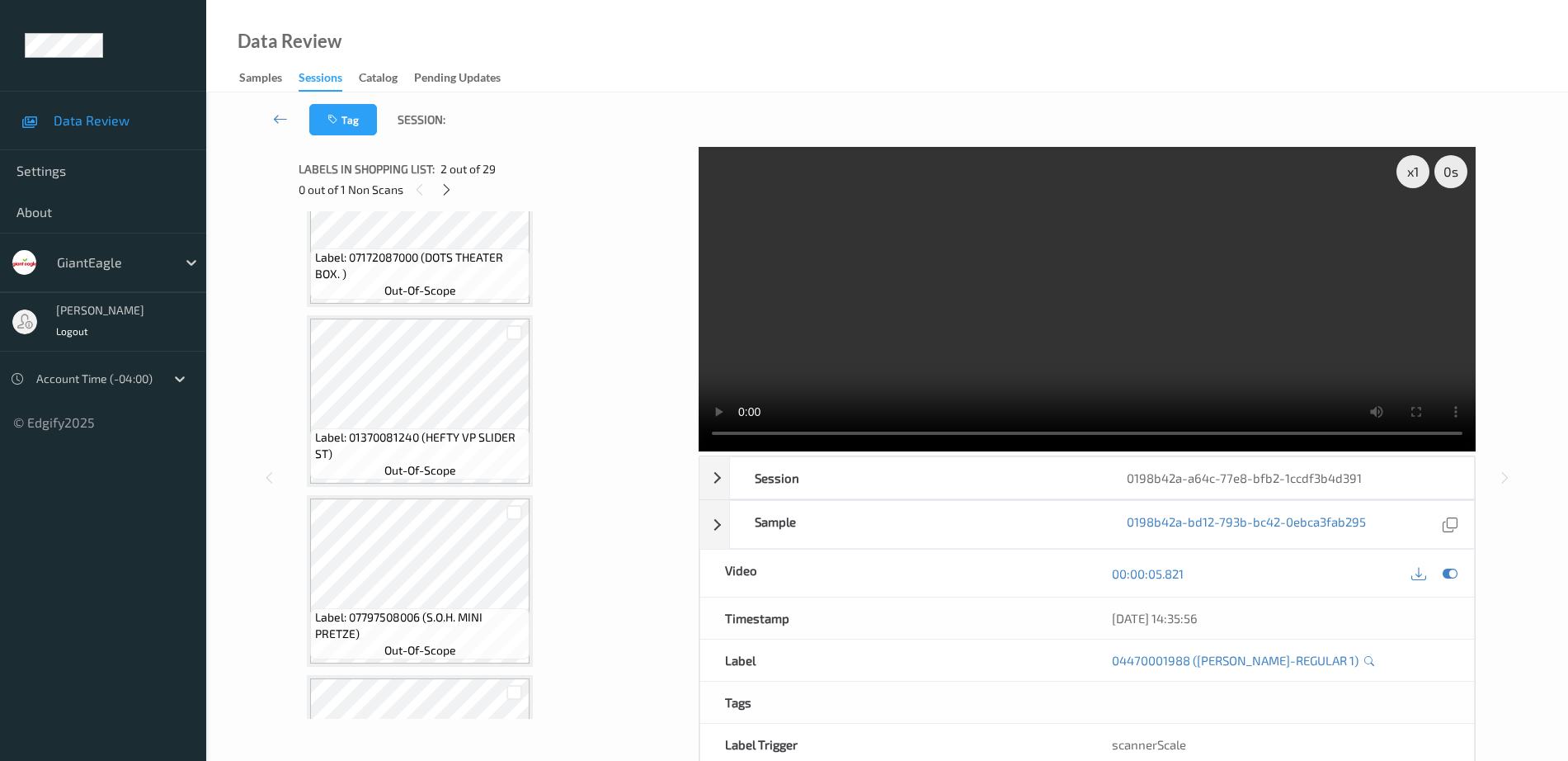
scroll to position [2268, 0]
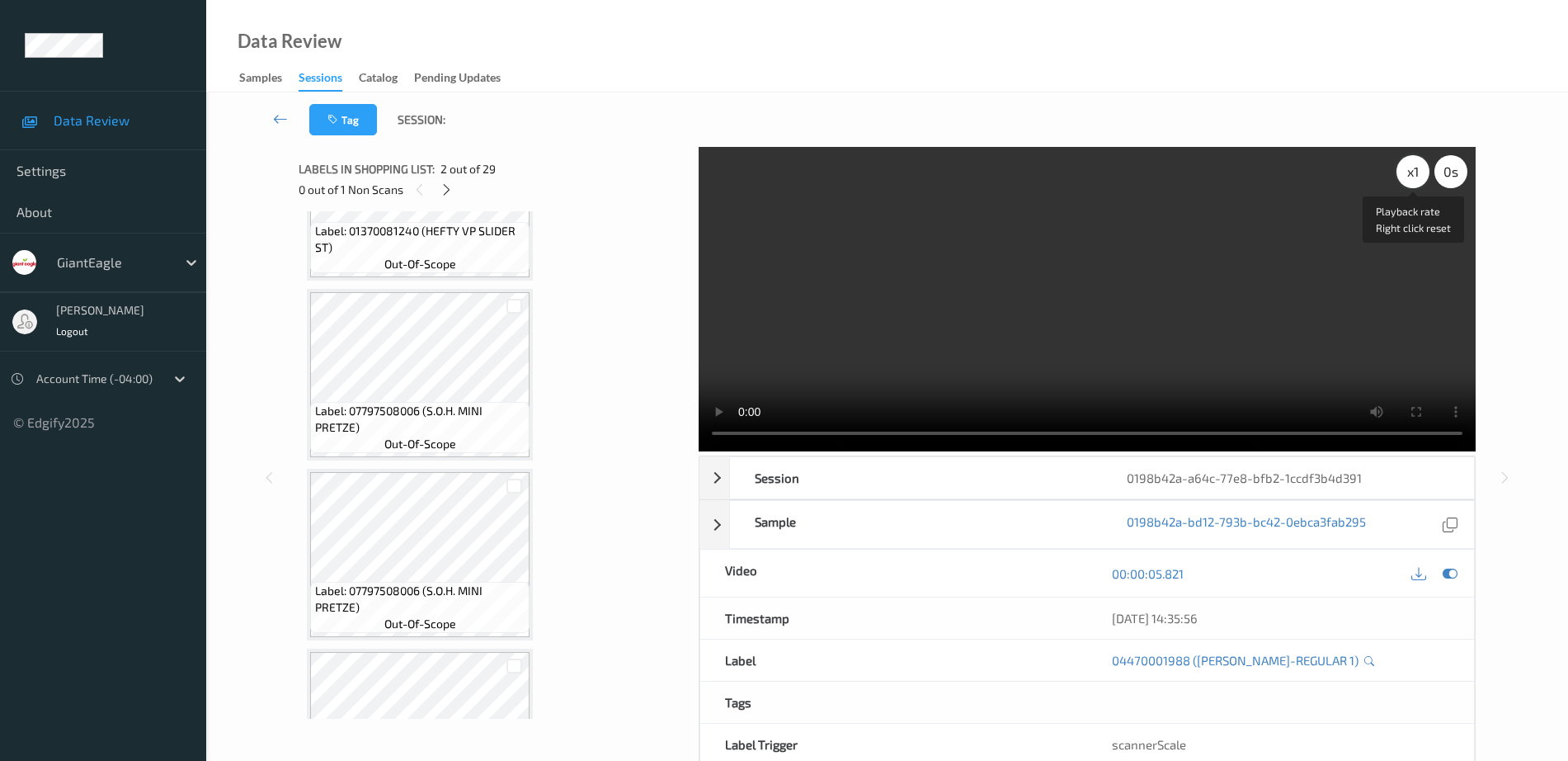
click at [1419, 174] on div "x 1" at bounding box center [1413, 172] width 33 height 33
click at [1419, 174] on div "x 2" at bounding box center [1413, 172] width 33 height 33
click at [1414, 174] on div "x 8" at bounding box center [1413, 172] width 33 height 33
click at [1414, 174] on div "x 1" at bounding box center [1413, 172] width 33 height 33
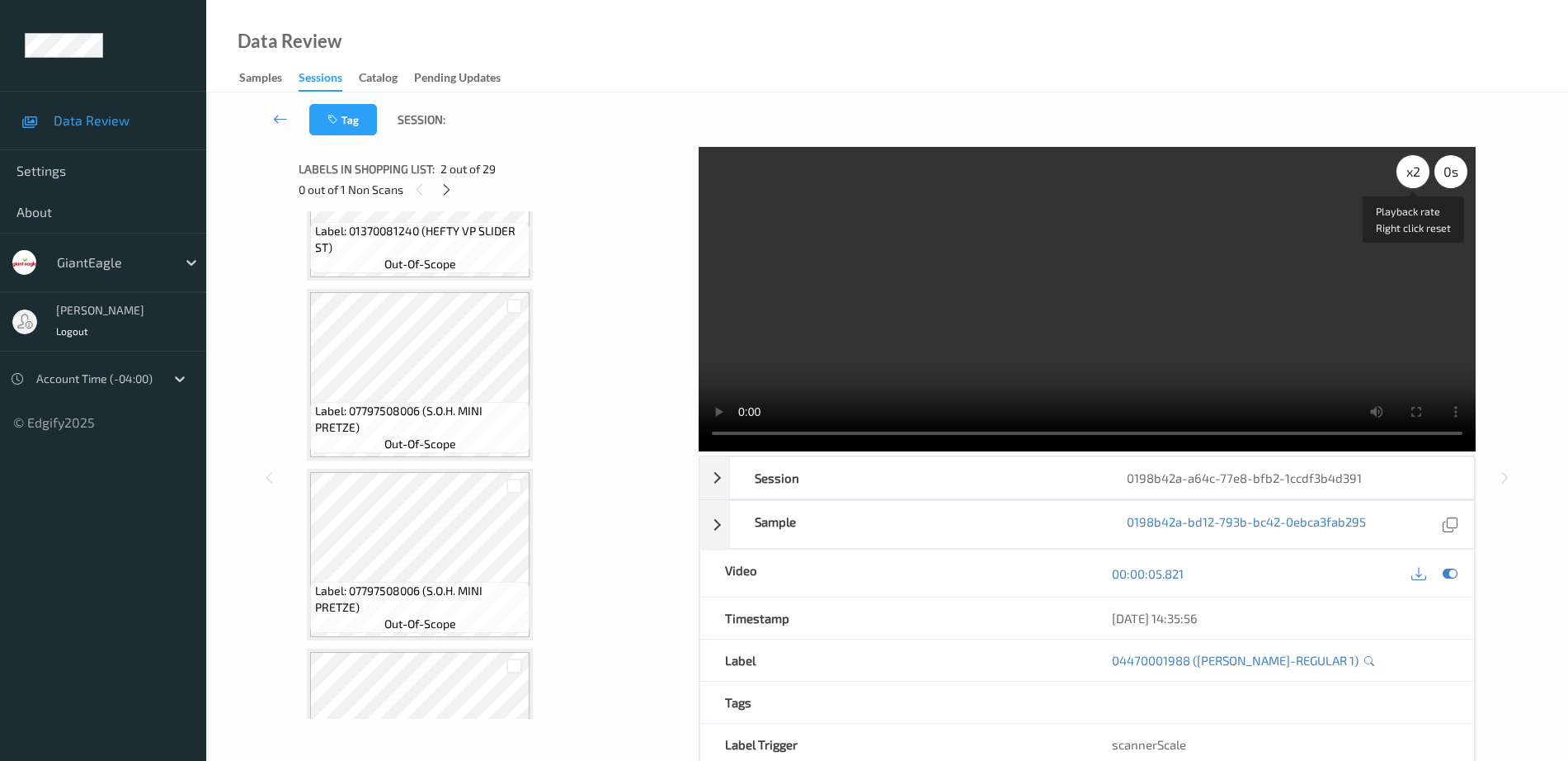
click at [1414, 174] on div "x 2" at bounding box center [1413, 172] width 33 height 33
click at [1411, 167] on div "x 4" at bounding box center [1413, 172] width 33 height 33
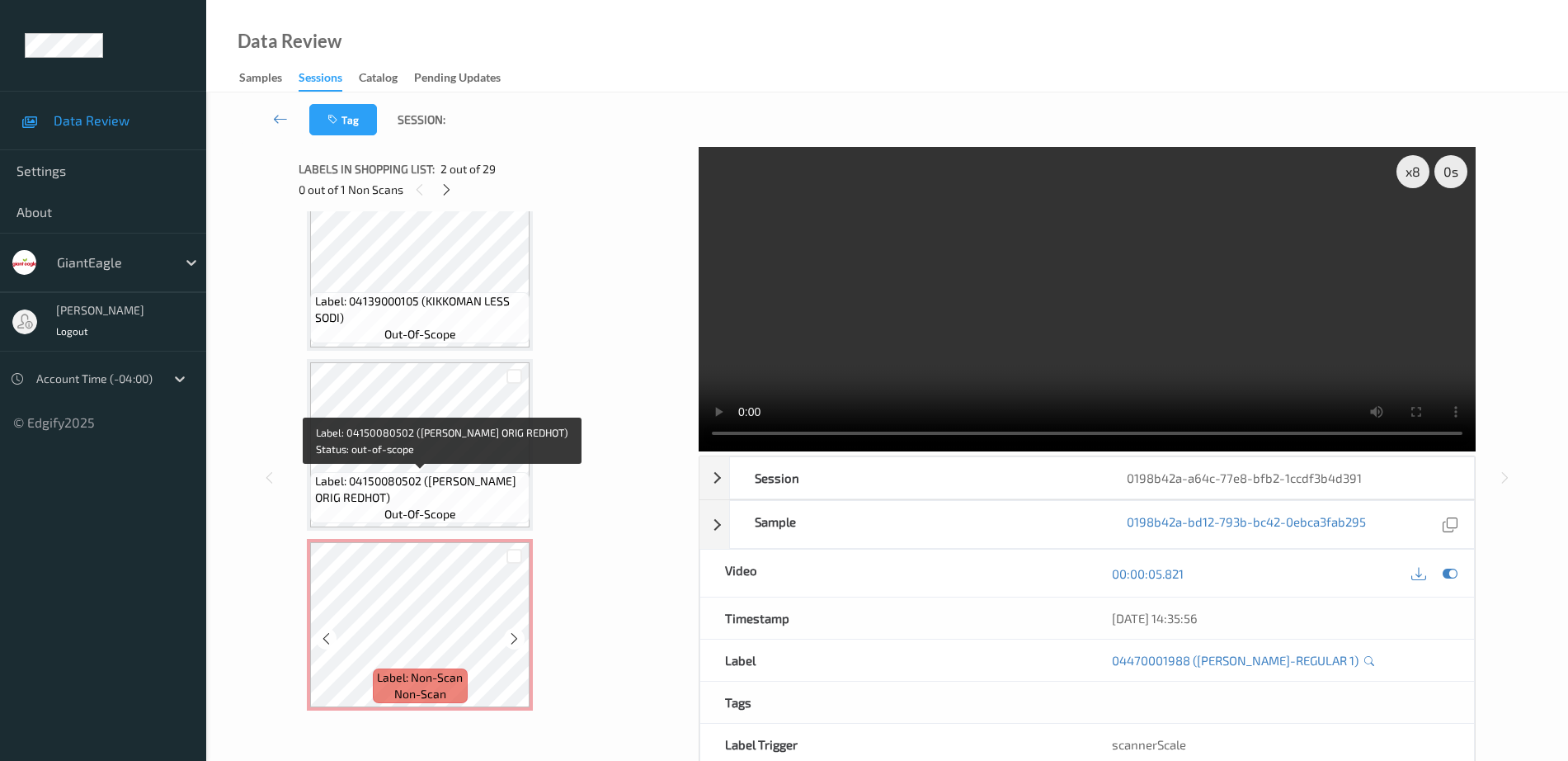
scroll to position [82, 0]
